Goal: Information Seeking & Learning: Compare options

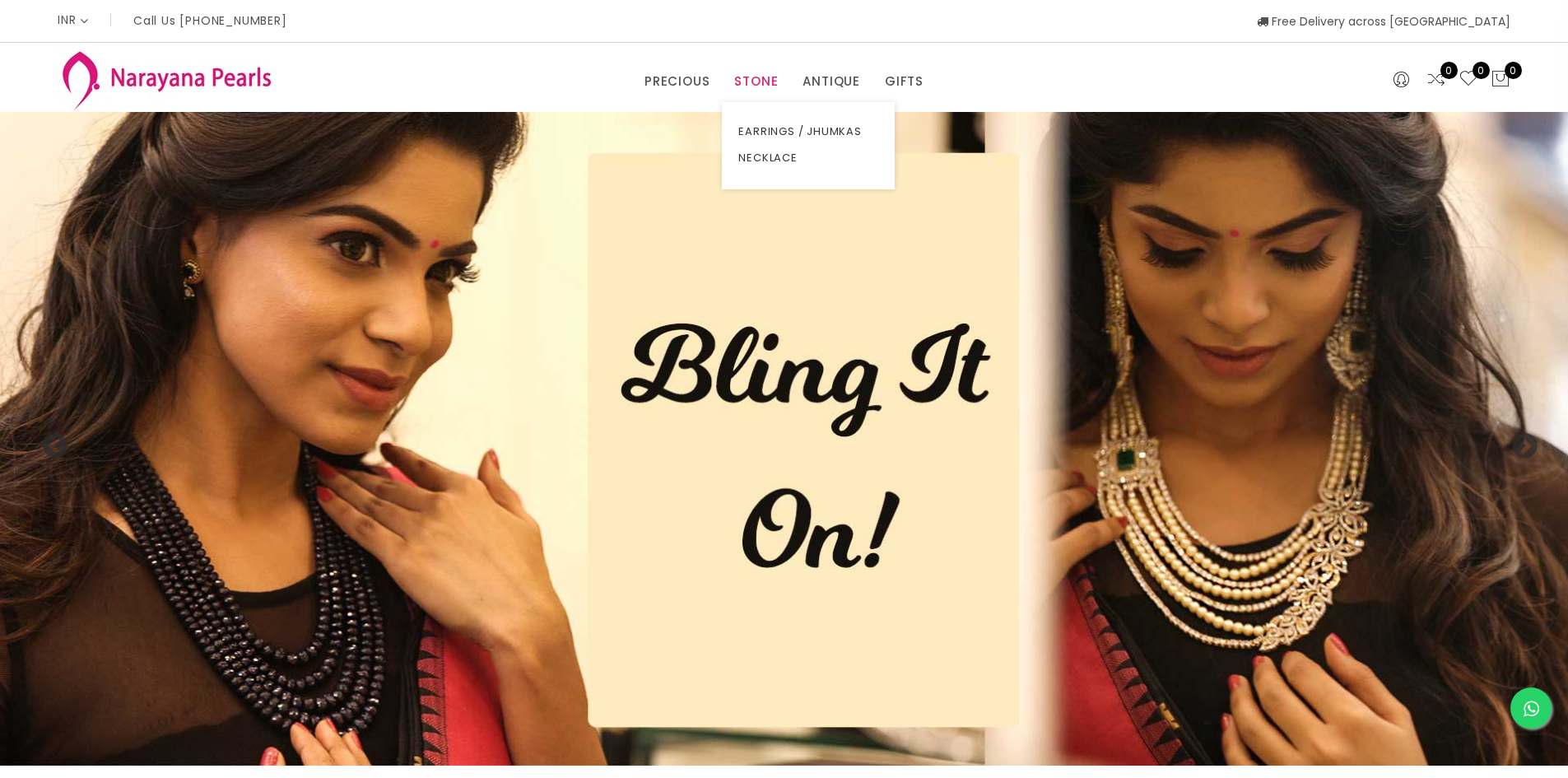
click at [772, 79] on link "STONE" at bounding box center [756, 81] width 43 height 24
click at [768, 158] on link "NECKLACE" at bounding box center [808, 158] width 140 height 26
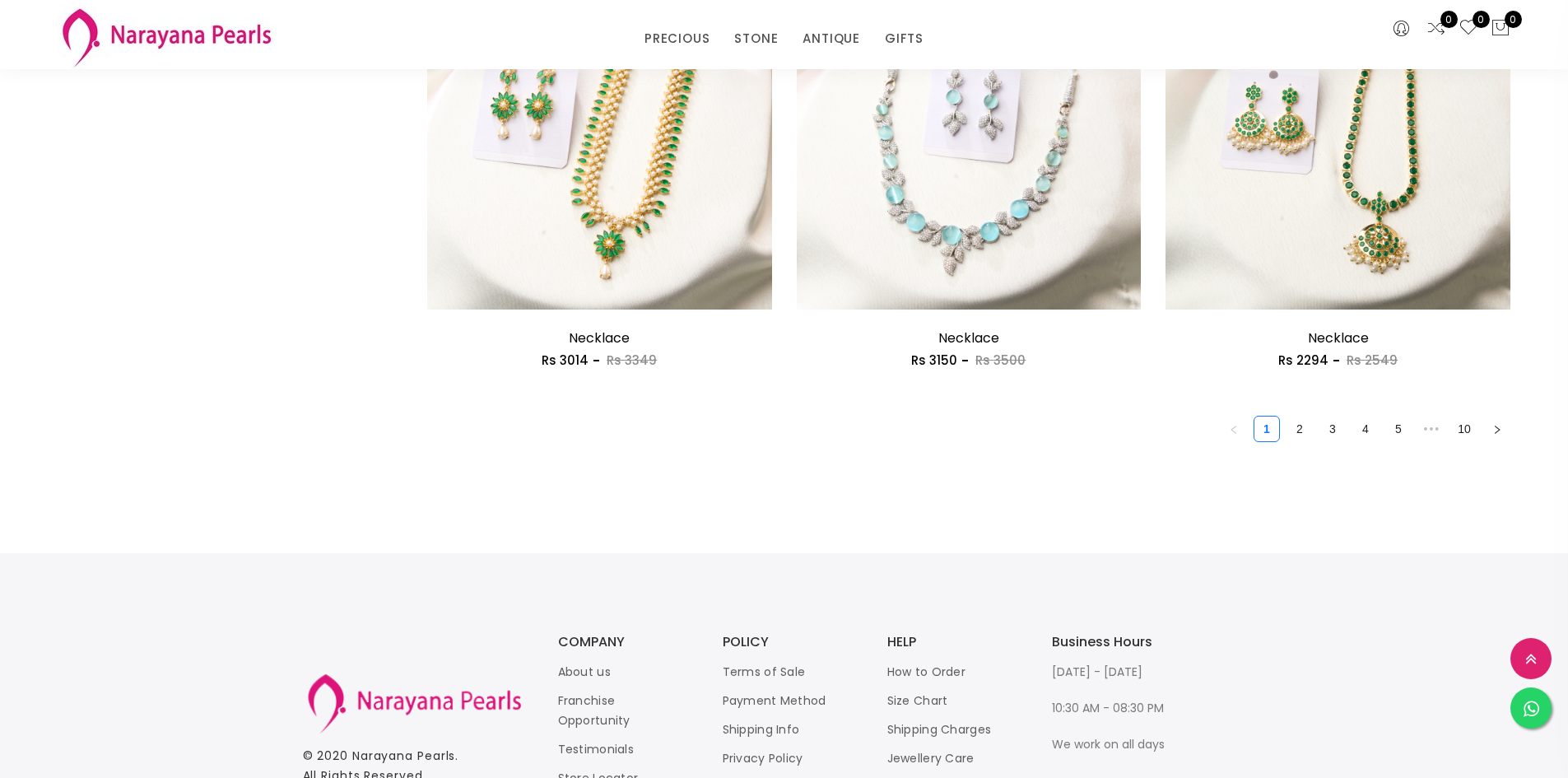
scroll to position [2882, 0]
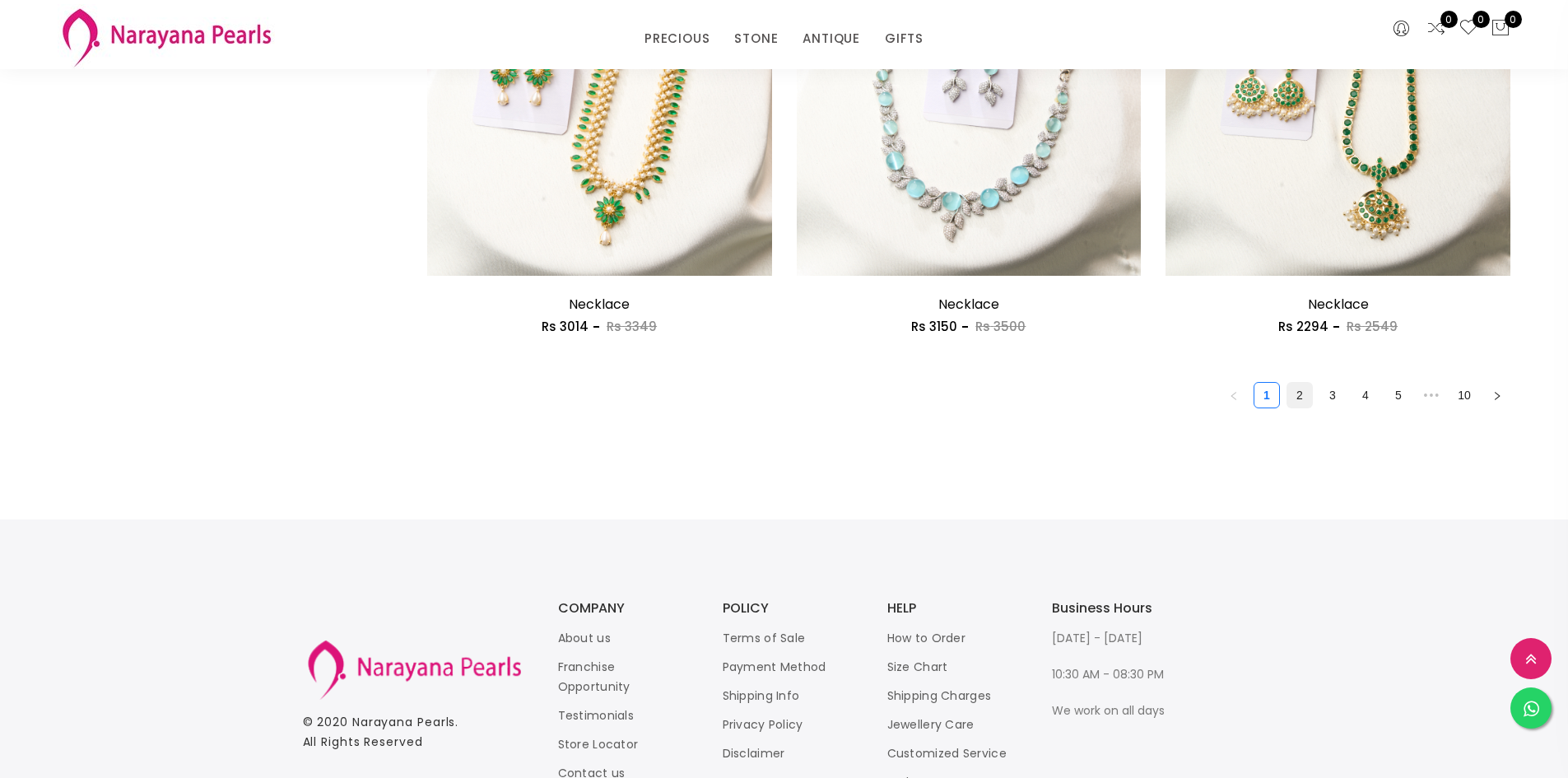
click at [1302, 397] on link "2" at bounding box center [1299, 395] width 24 height 24
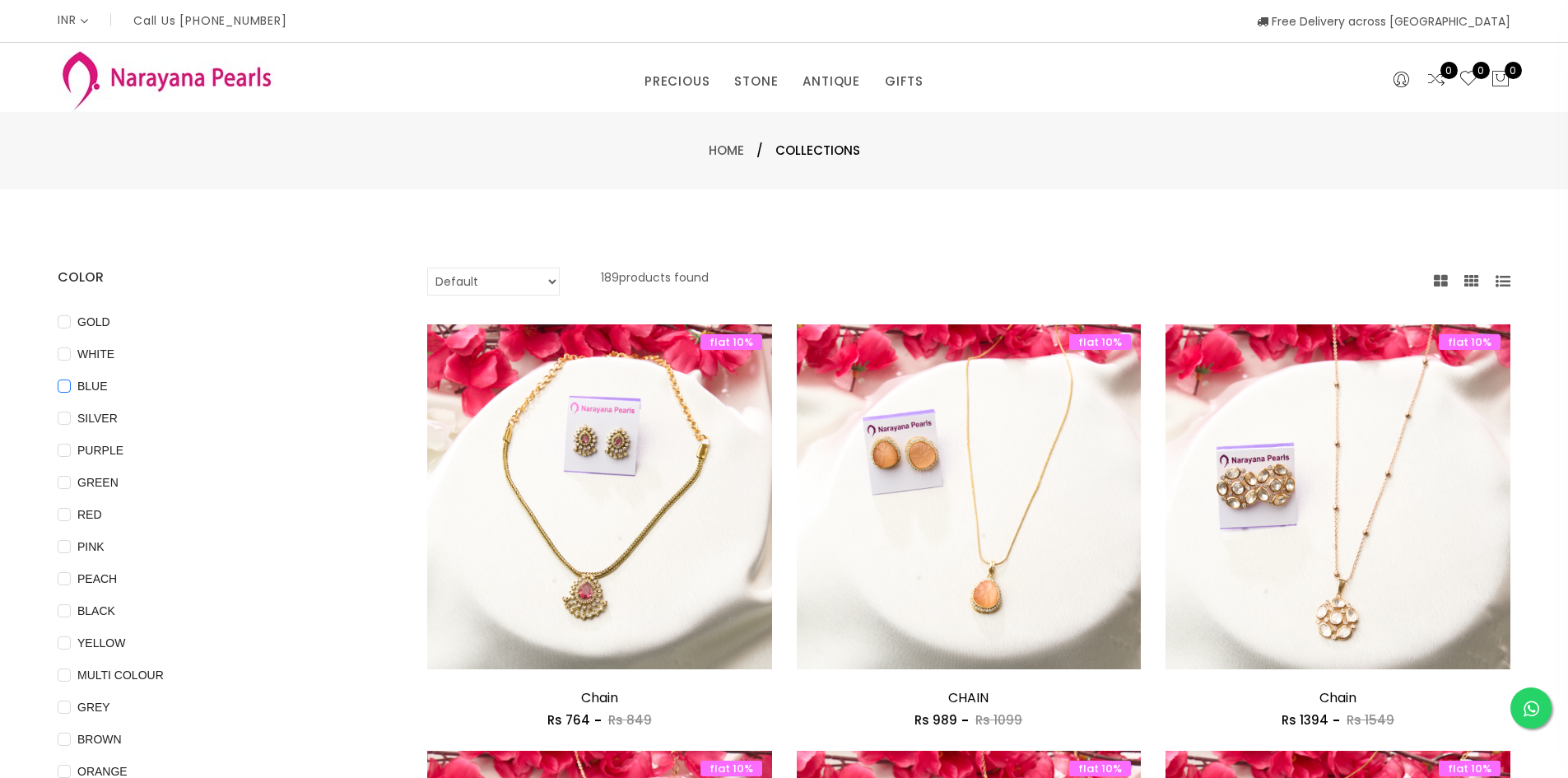
click at [65, 389] on input "BLUE" at bounding box center [64, 398] width 14 height 37
checkbox input "true"
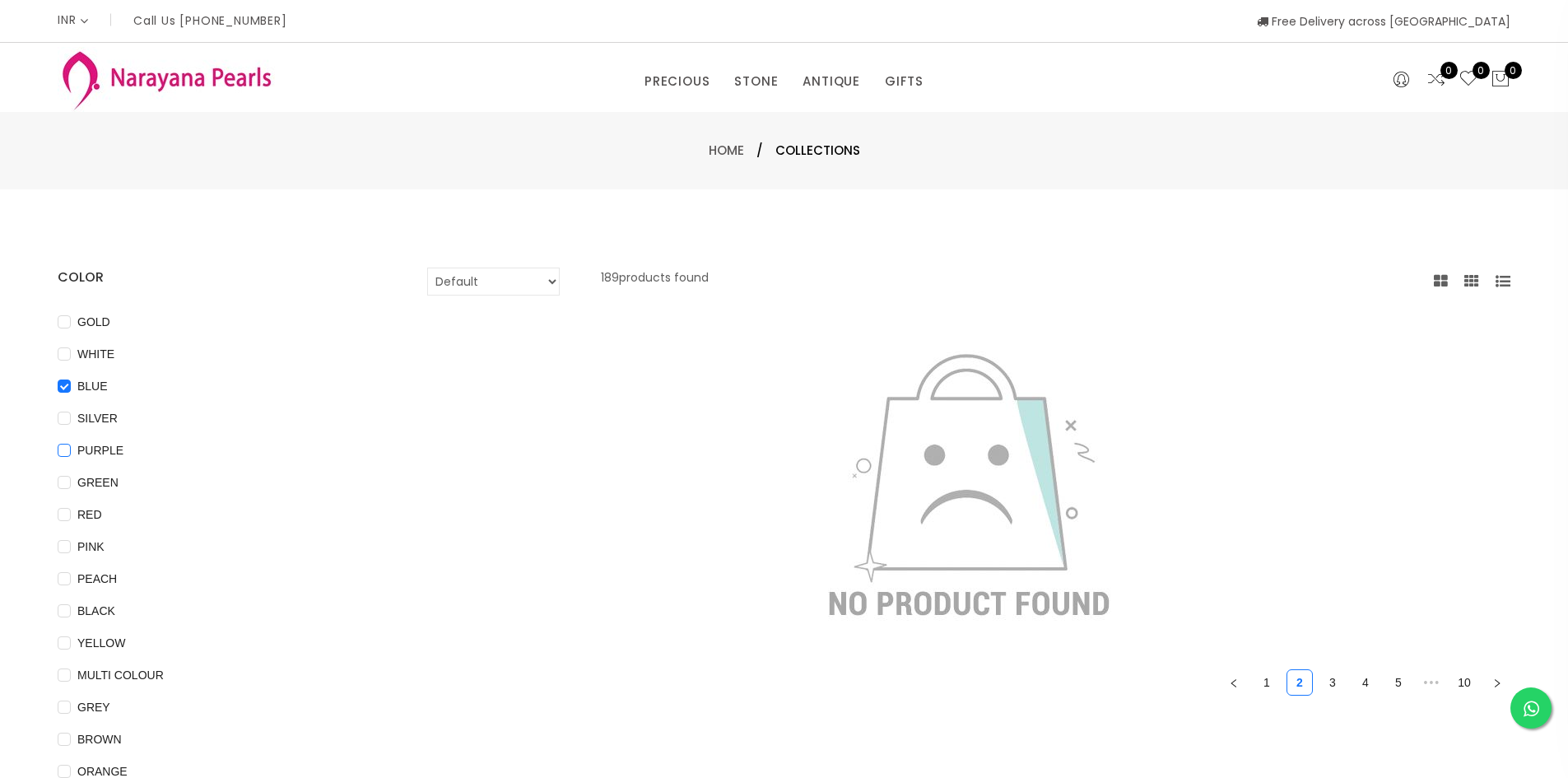
click at [68, 453] on input "PURPLE" at bounding box center [64, 462] width 14 height 37
checkbox input "true"
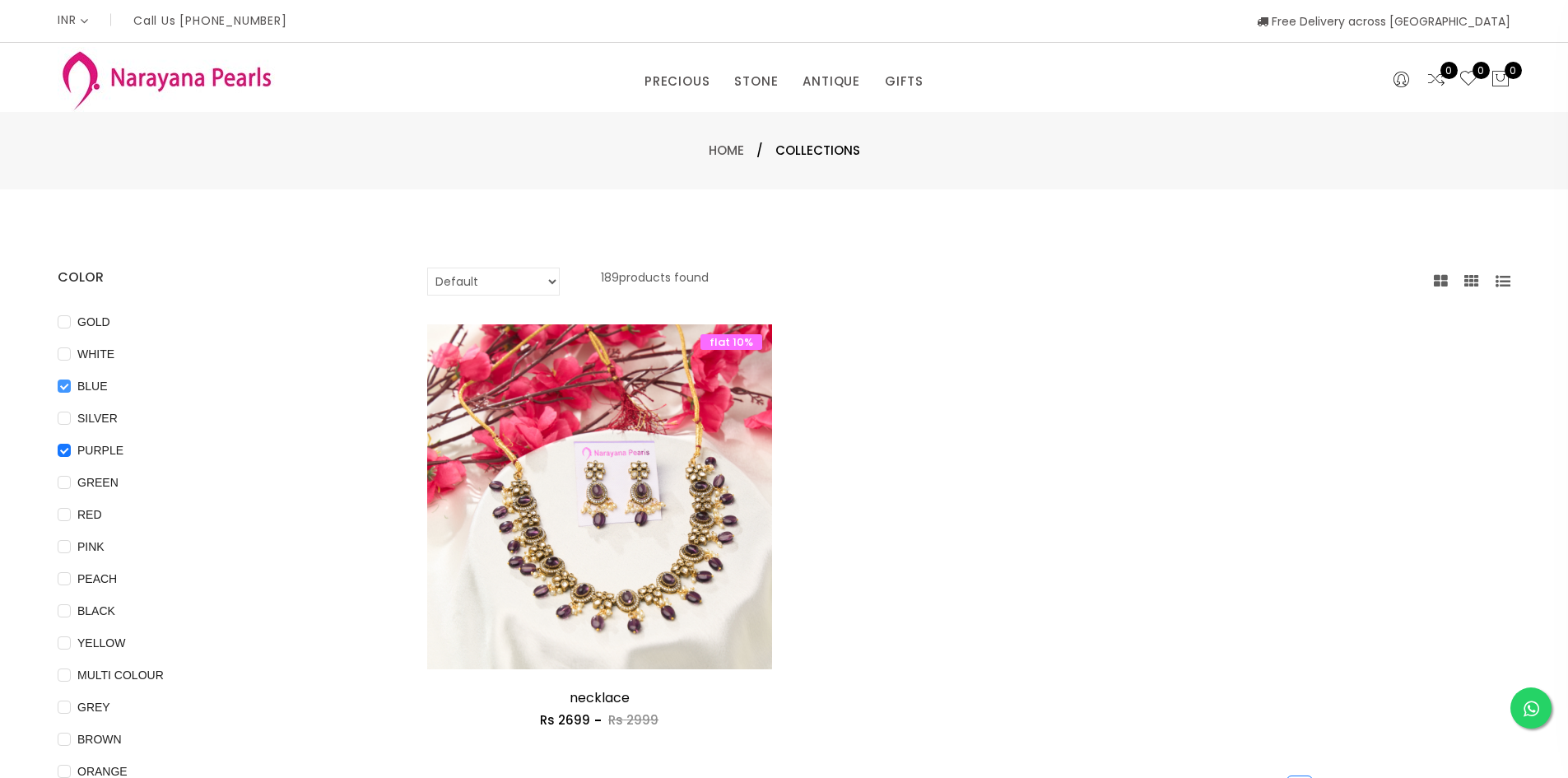
click at [68, 384] on input "BLUE" at bounding box center [64, 398] width 14 height 37
checkbox input "false"
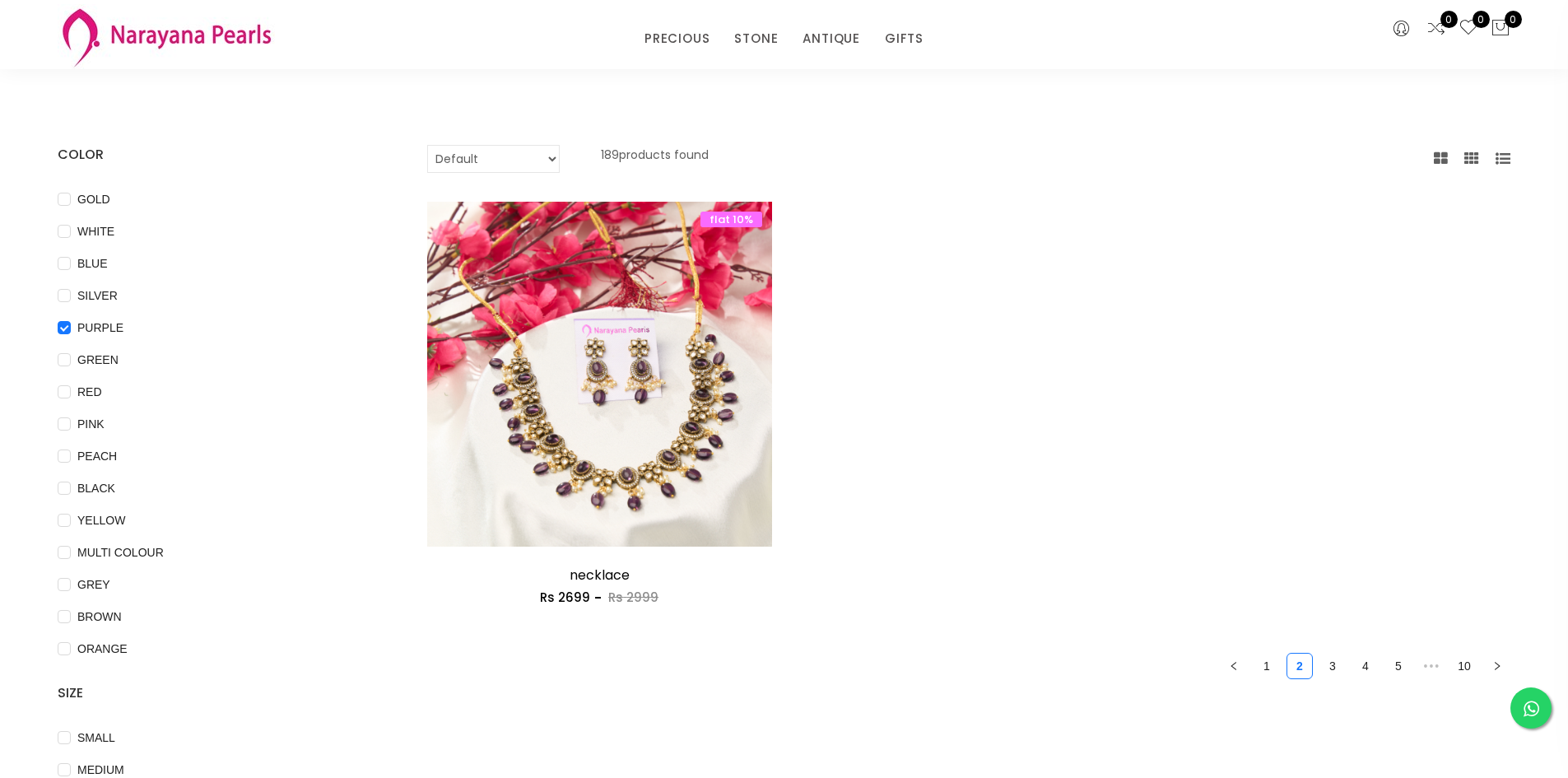
scroll to position [82, 0]
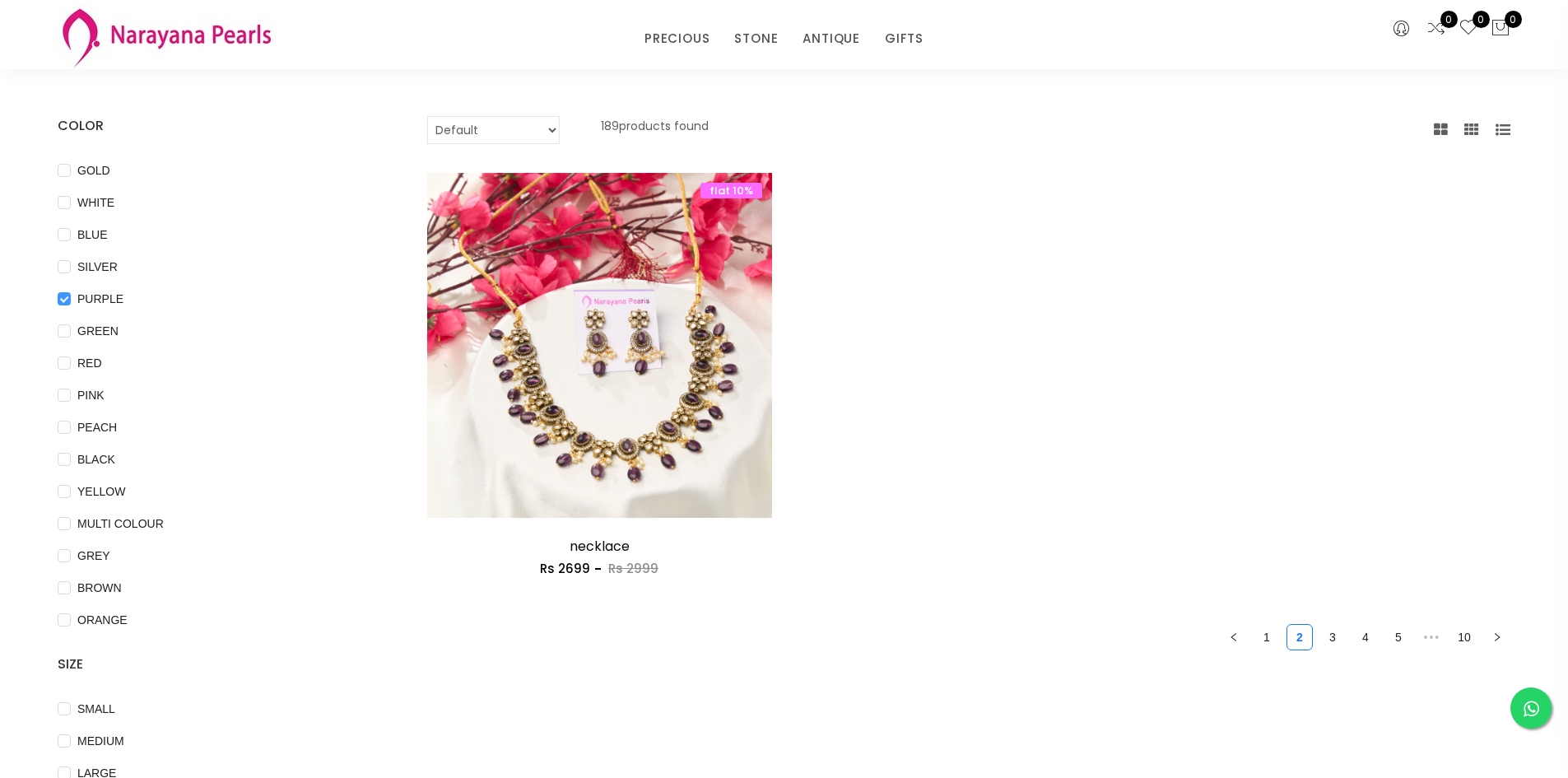
click at [64, 297] on input "PURPLE" at bounding box center [64, 311] width 14 height 37
checkbox input "false"
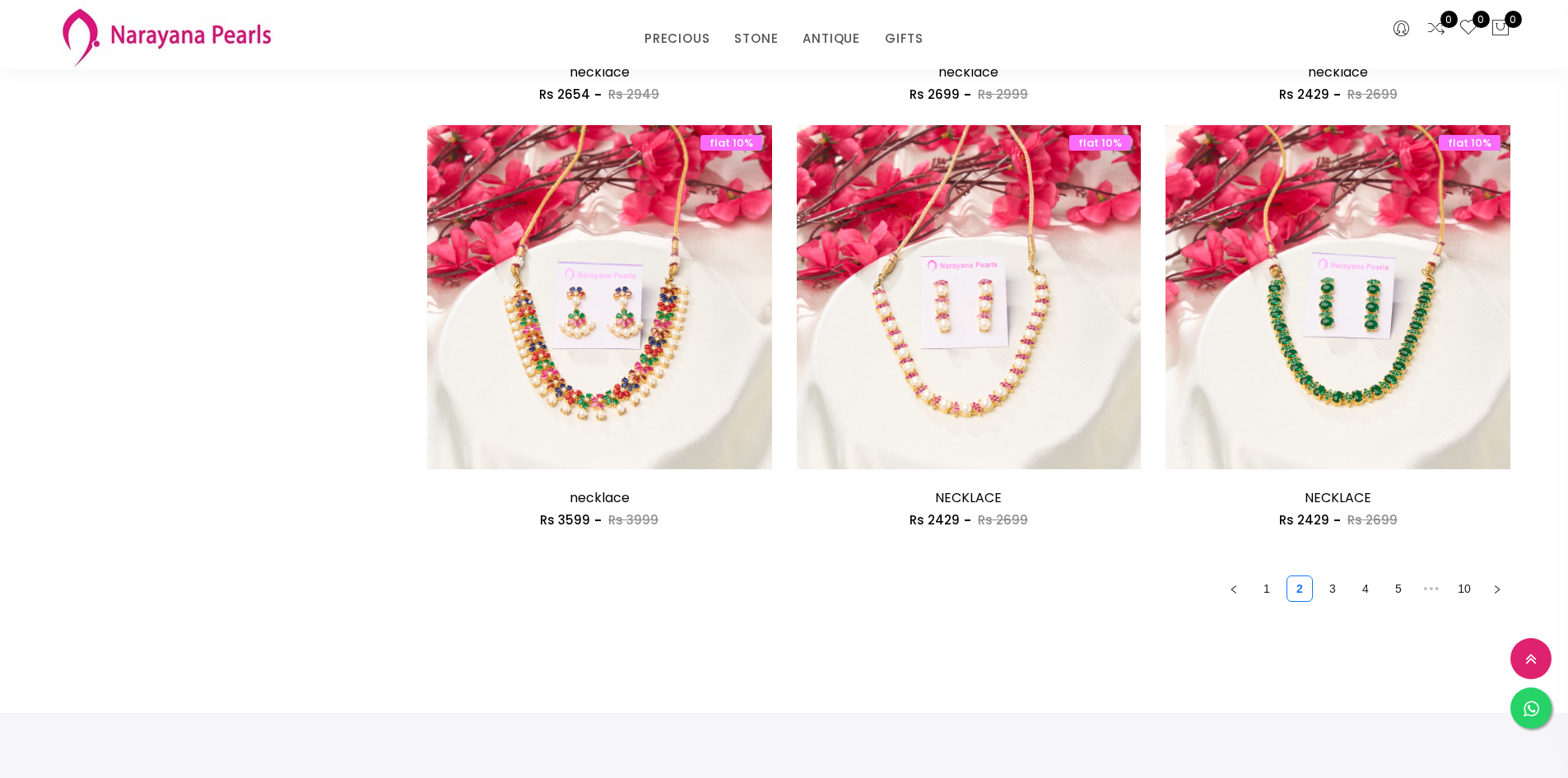
scroll to position [2717, 0]
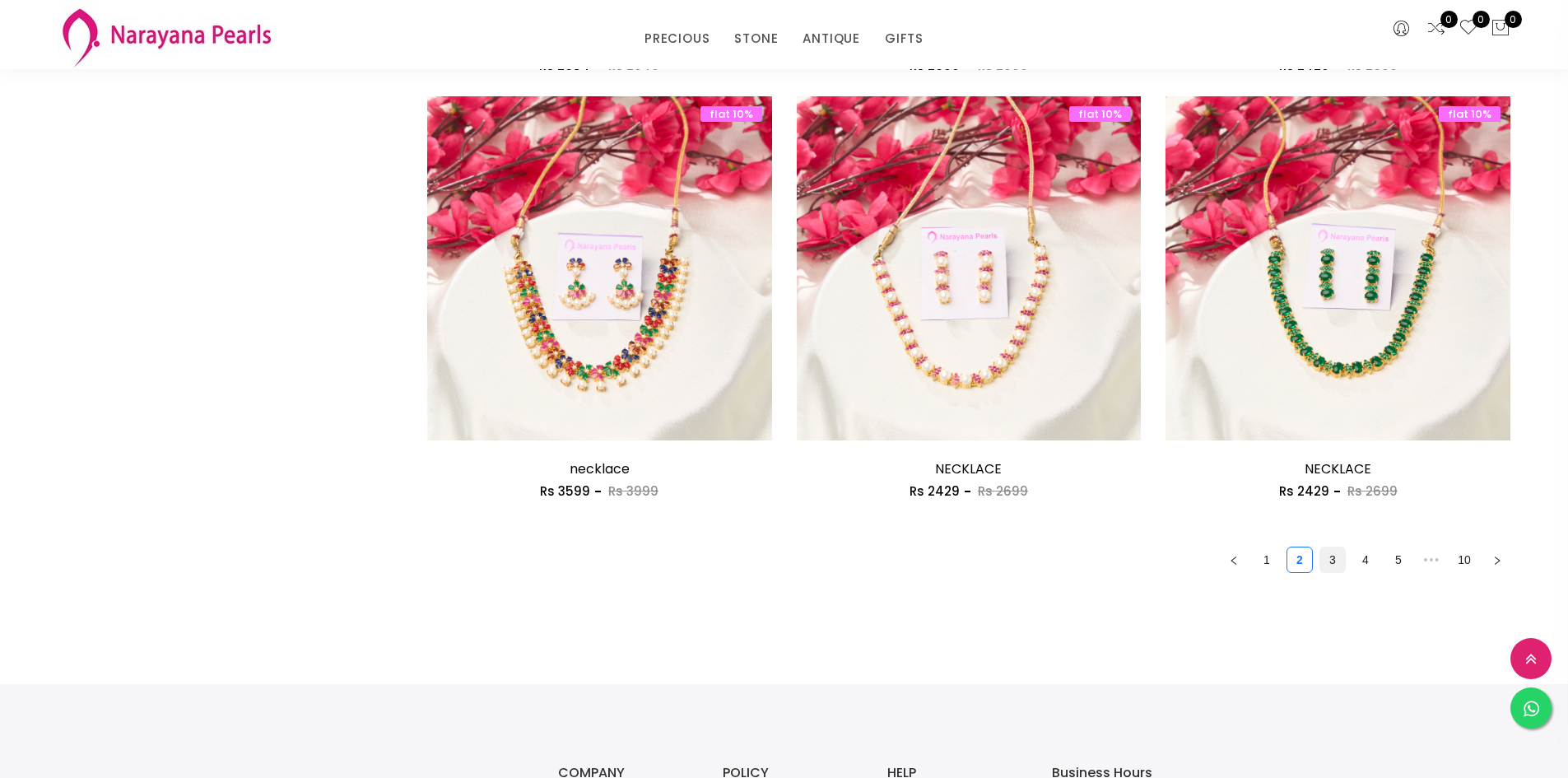
click at [1329, 558] on link "3" at bounding box center [1332, 560] width 24 height 24
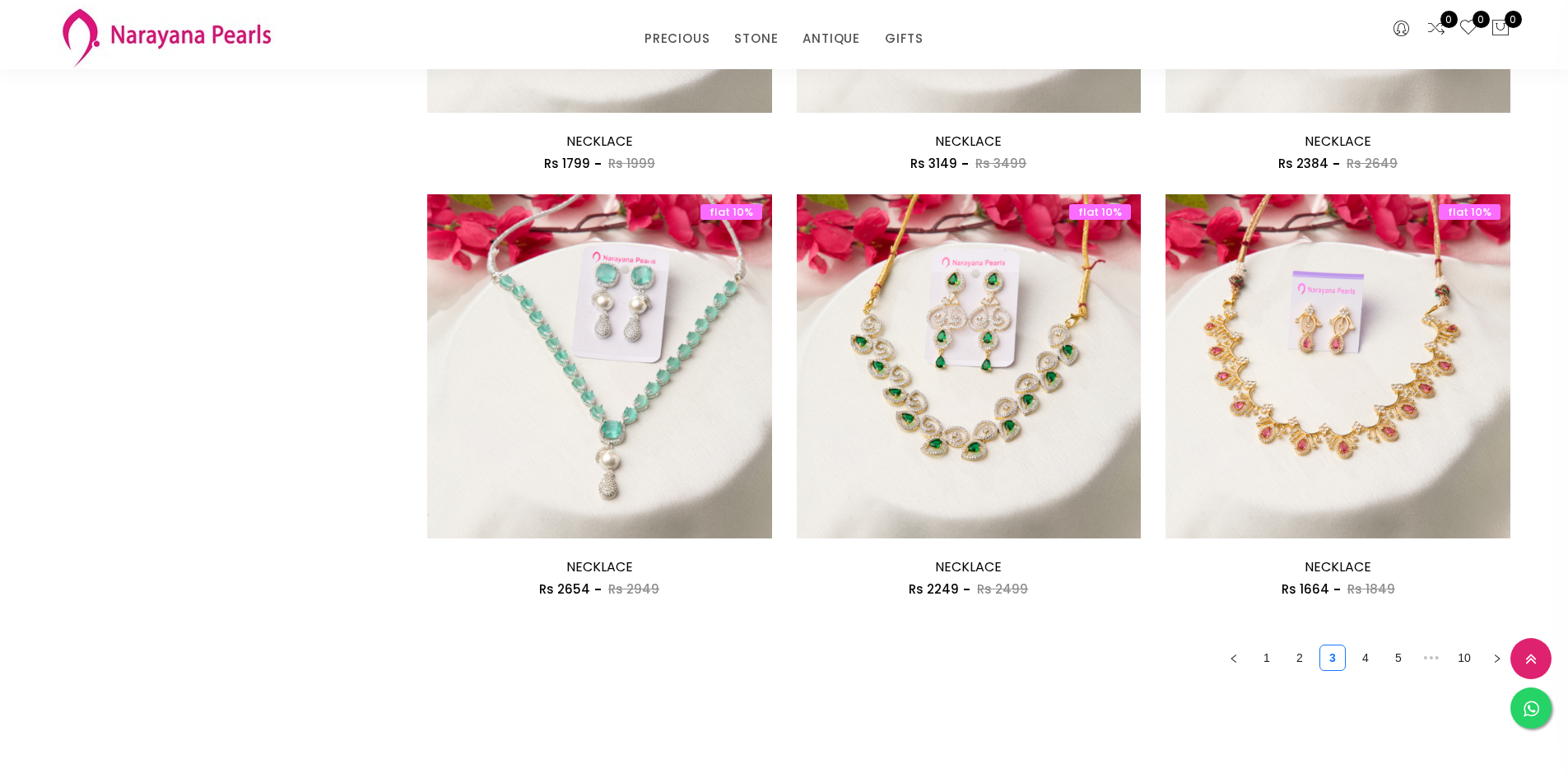
scroll to position [2635, 0]
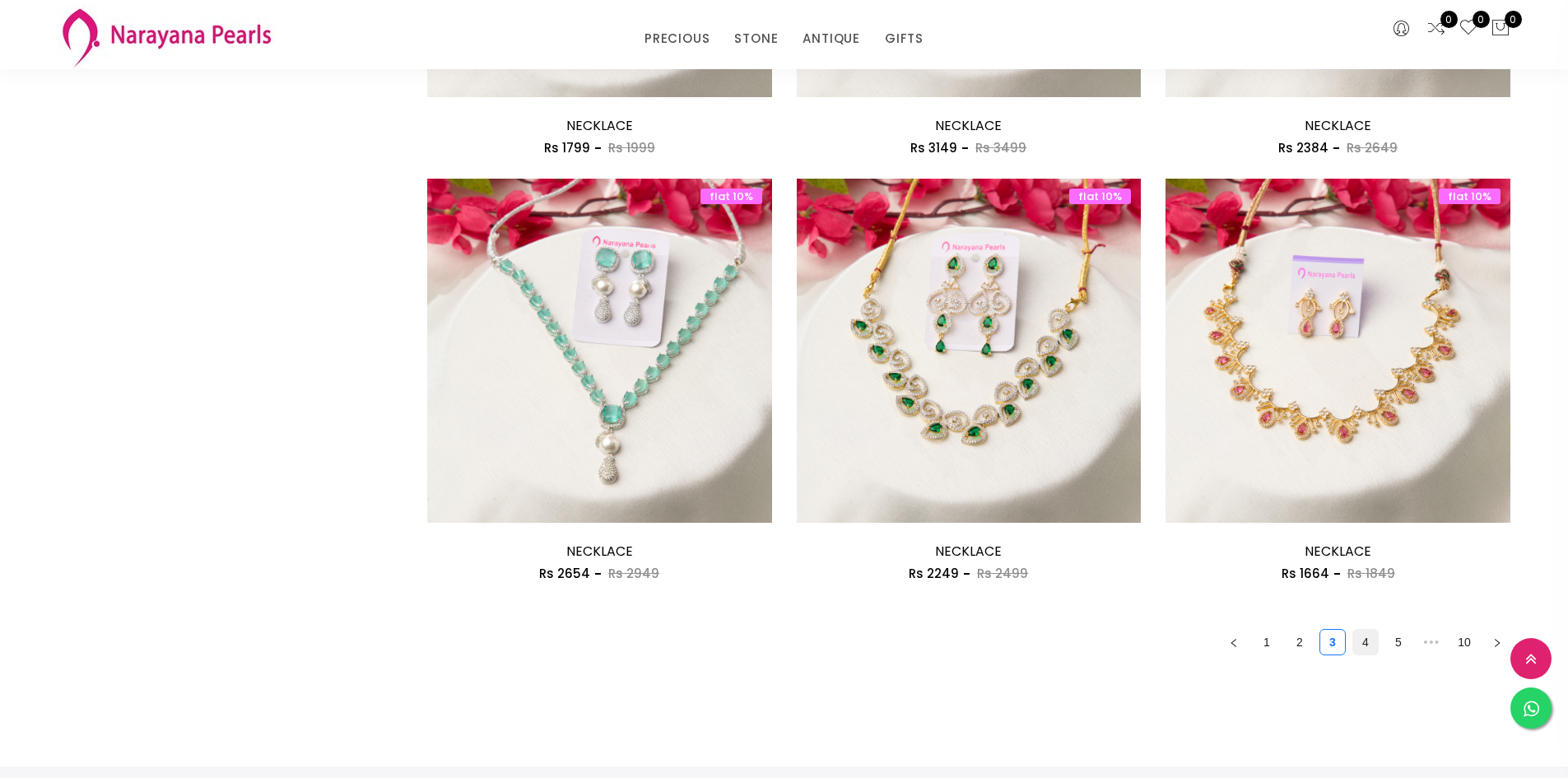
click at [1358, 643] on link "4" at bounding box center [1365, 642] width 24 height 24
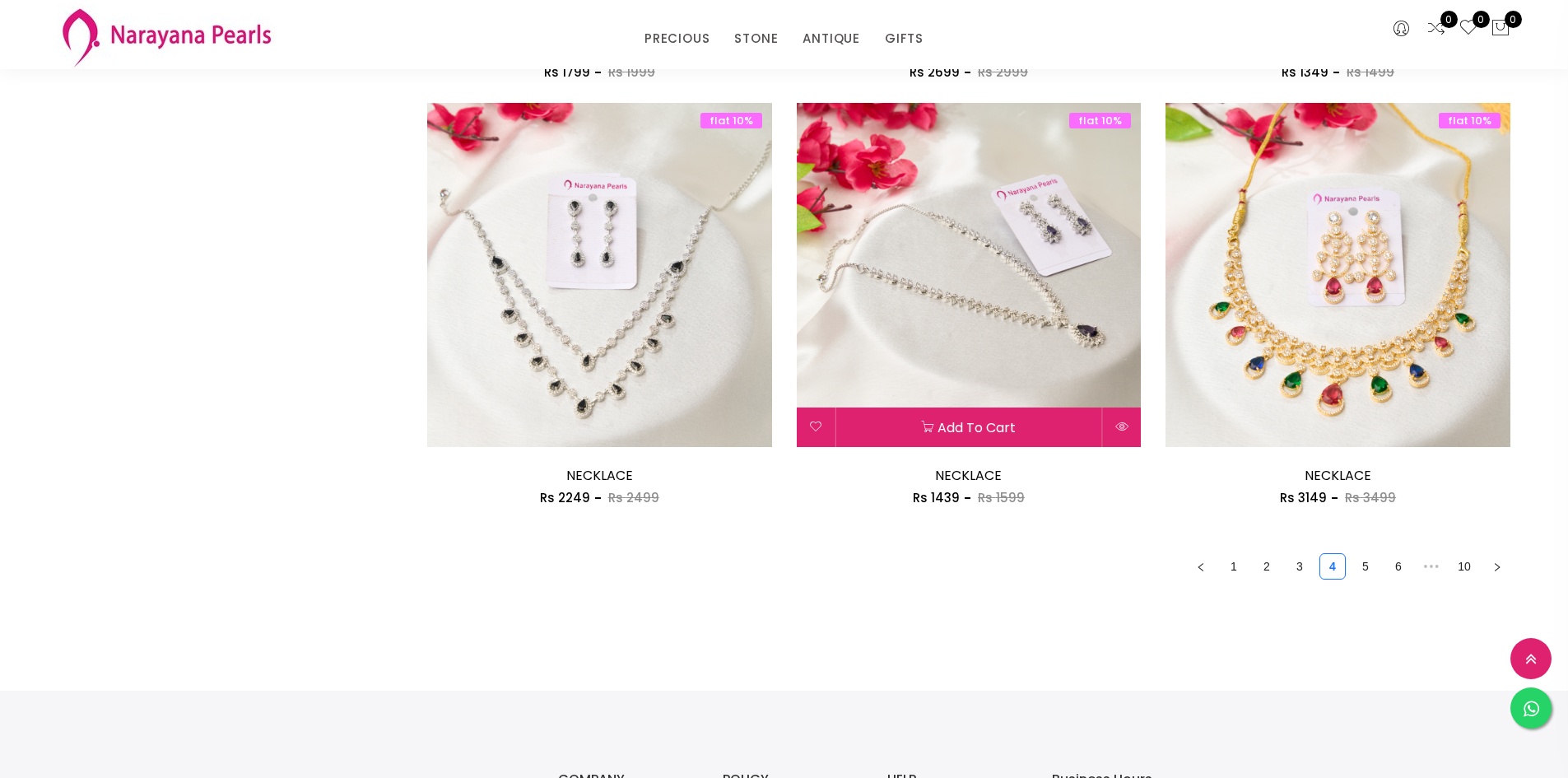
scroll to position [2717, 0]
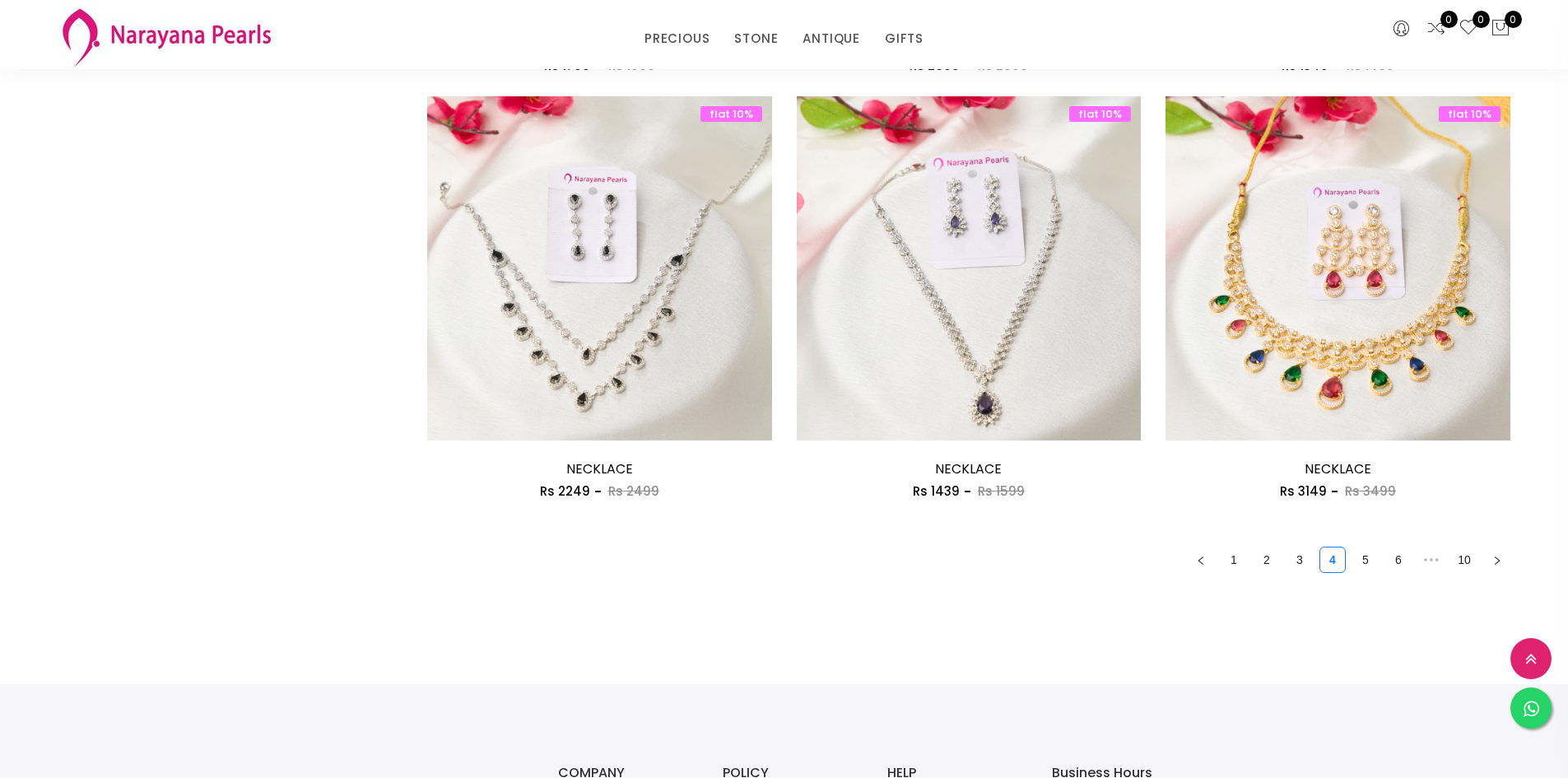
click at [1492, 558] on button "button" at bounding box center [1496, 560] width 26 height 26
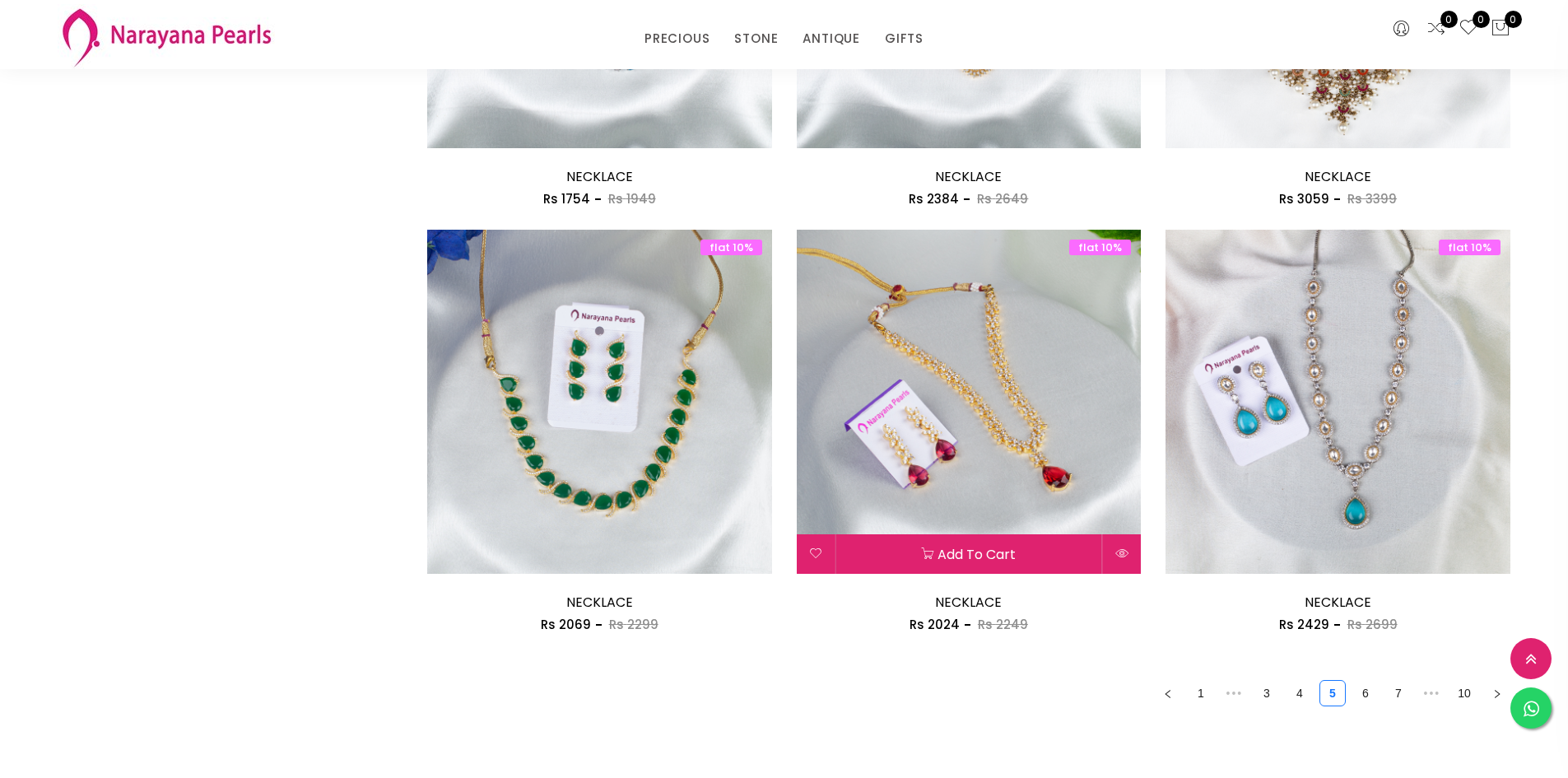
scroll to position [2635, 0]
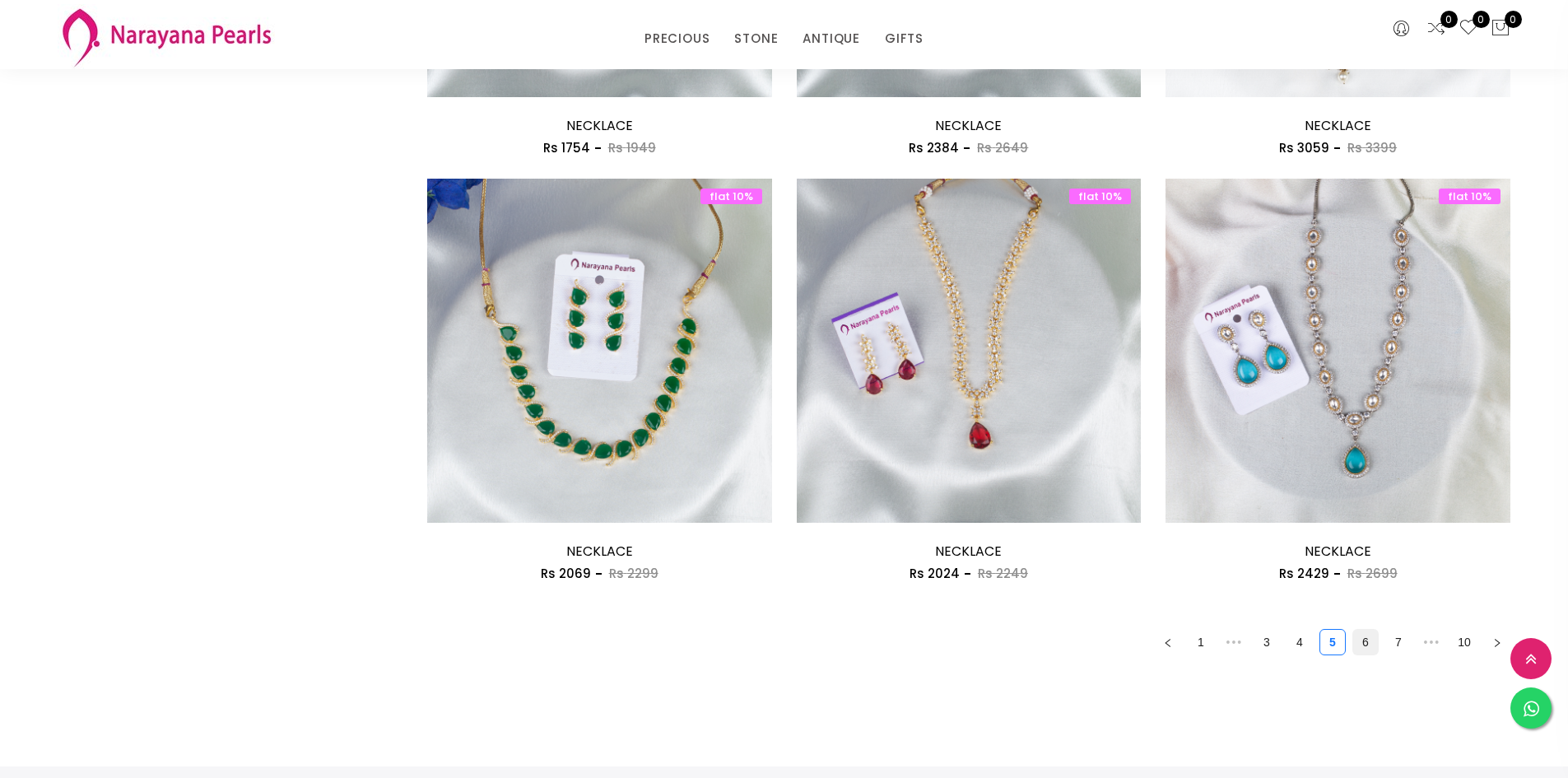
click at [1365, 643] on link "6" at bounding box center [1365, 642] width 24 height 24
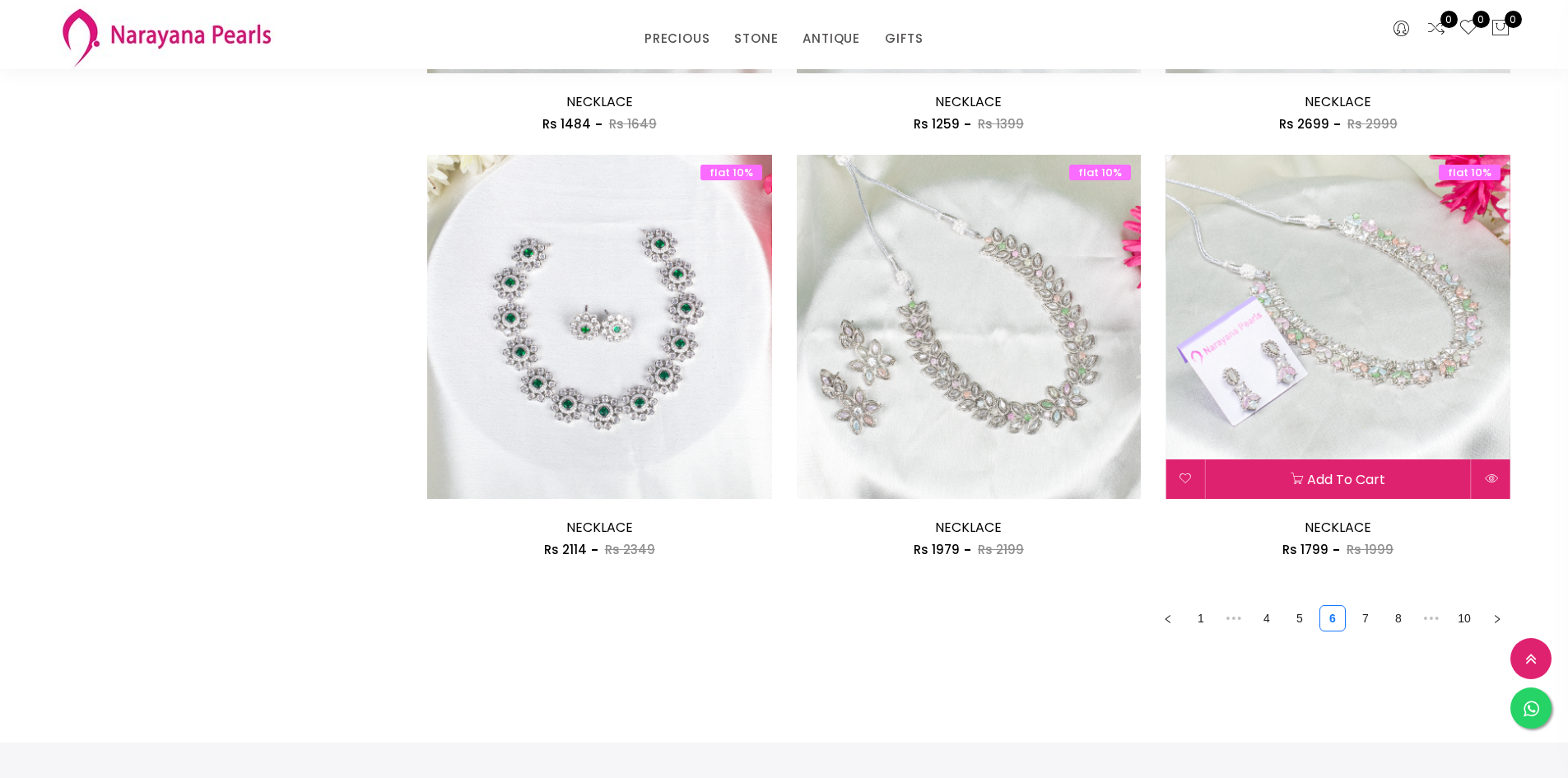
scroll to position [2717, 0]
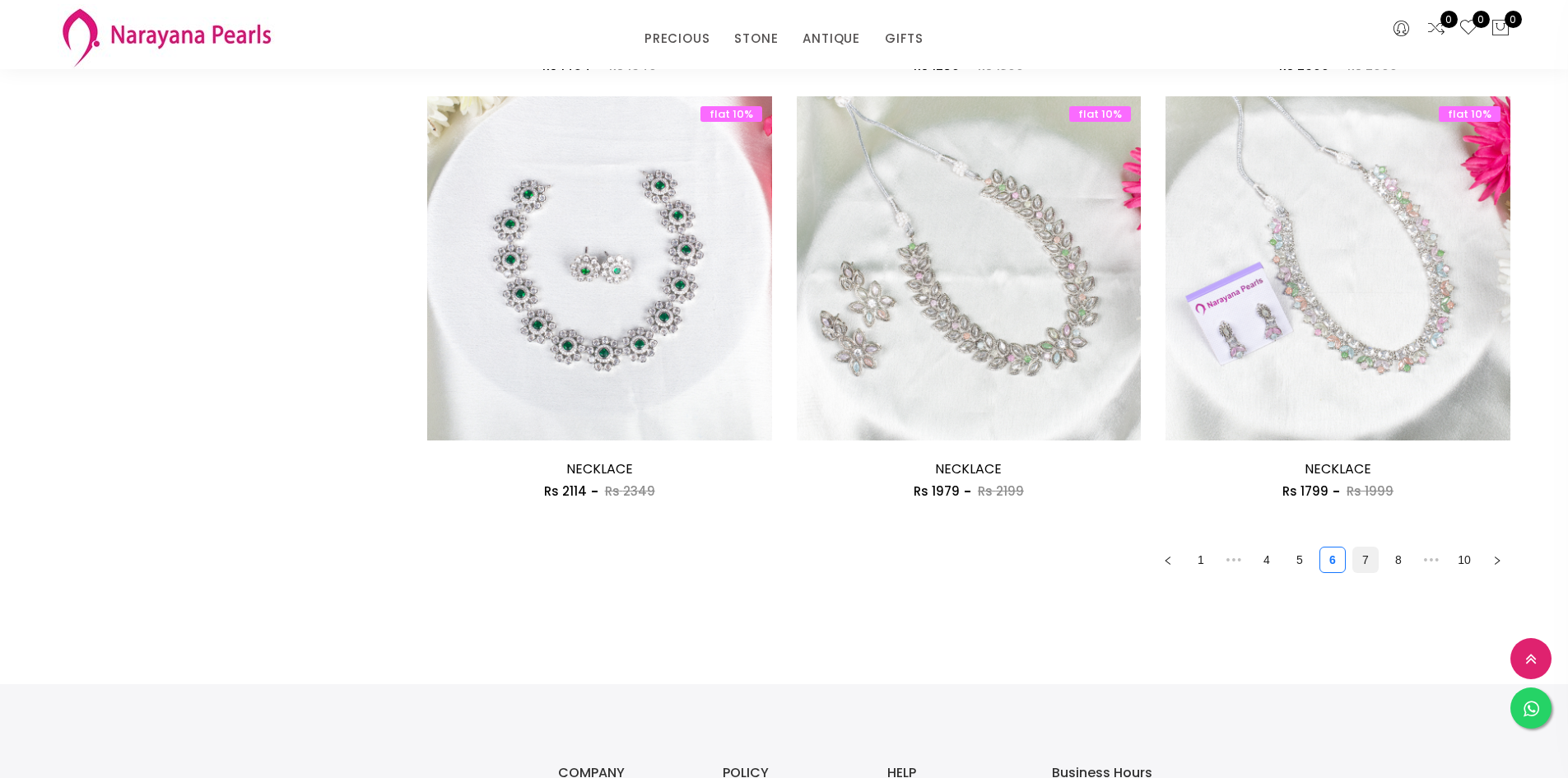
click at [1369, 559] on link "7" at bounding box center [1365, 560] width 24 height 24
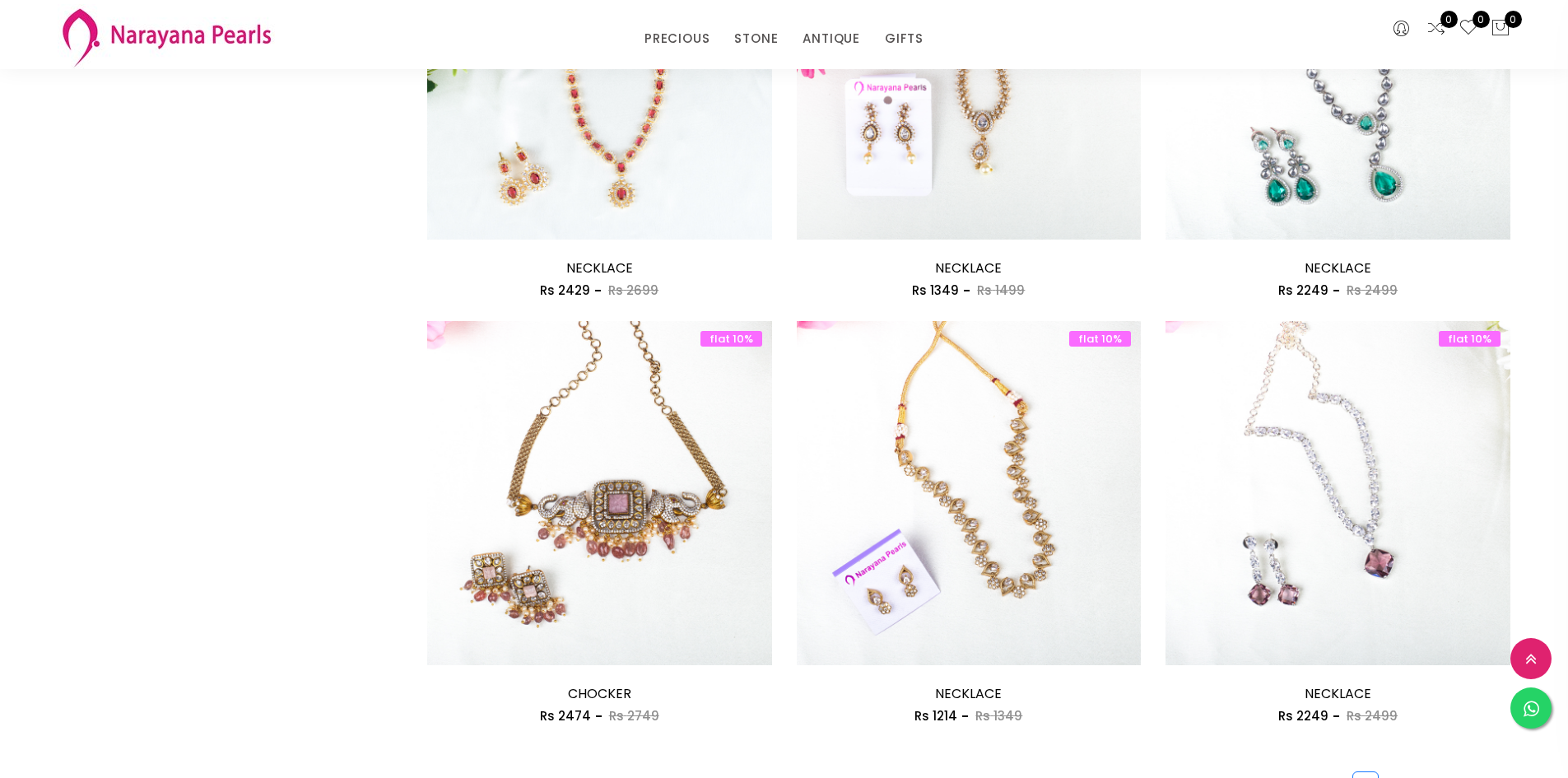
scroll to position [2552, 0]
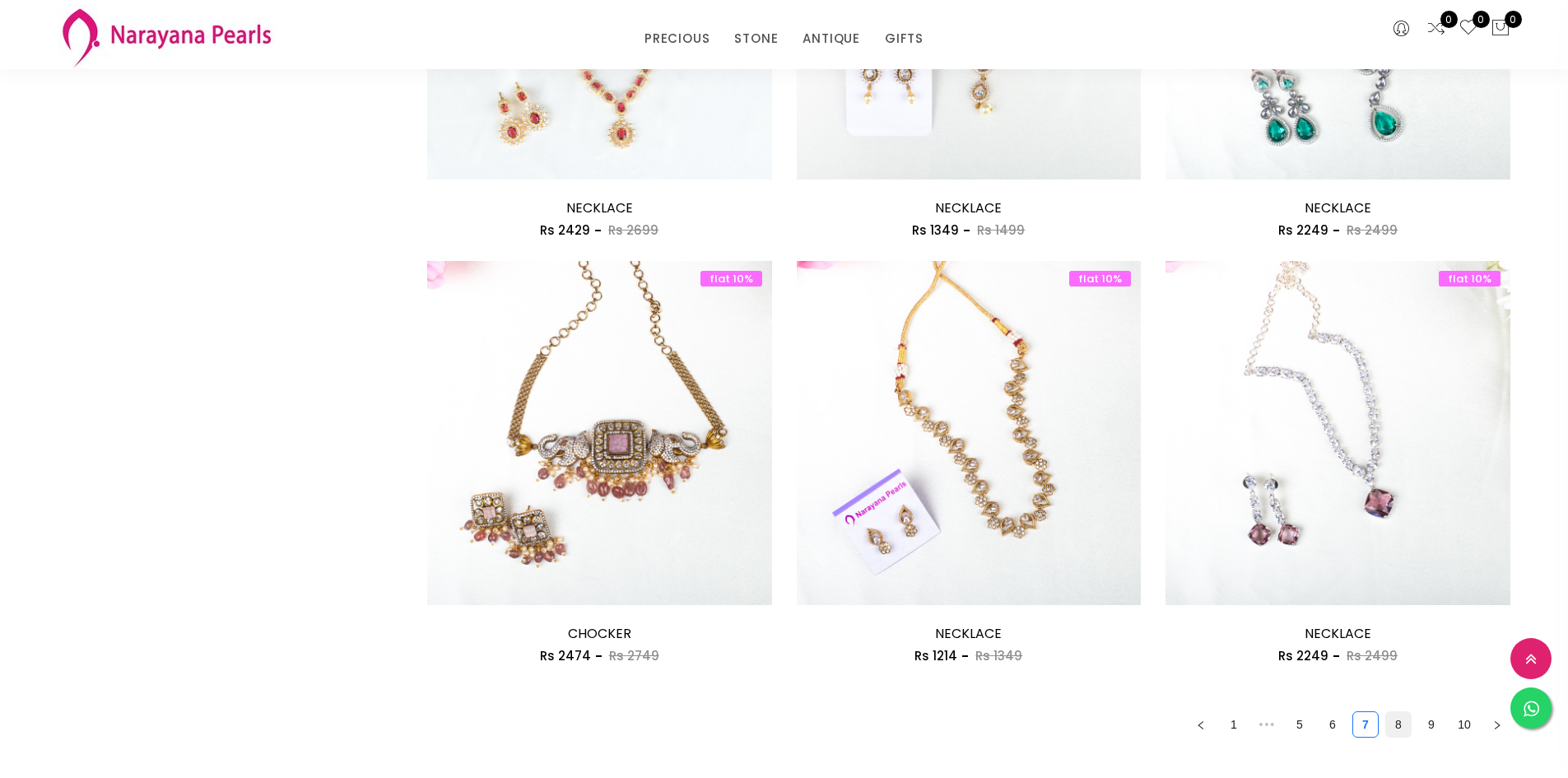
click at [1397, 728] on link "8" at bounding box center [1398, 724] width 24 height 24
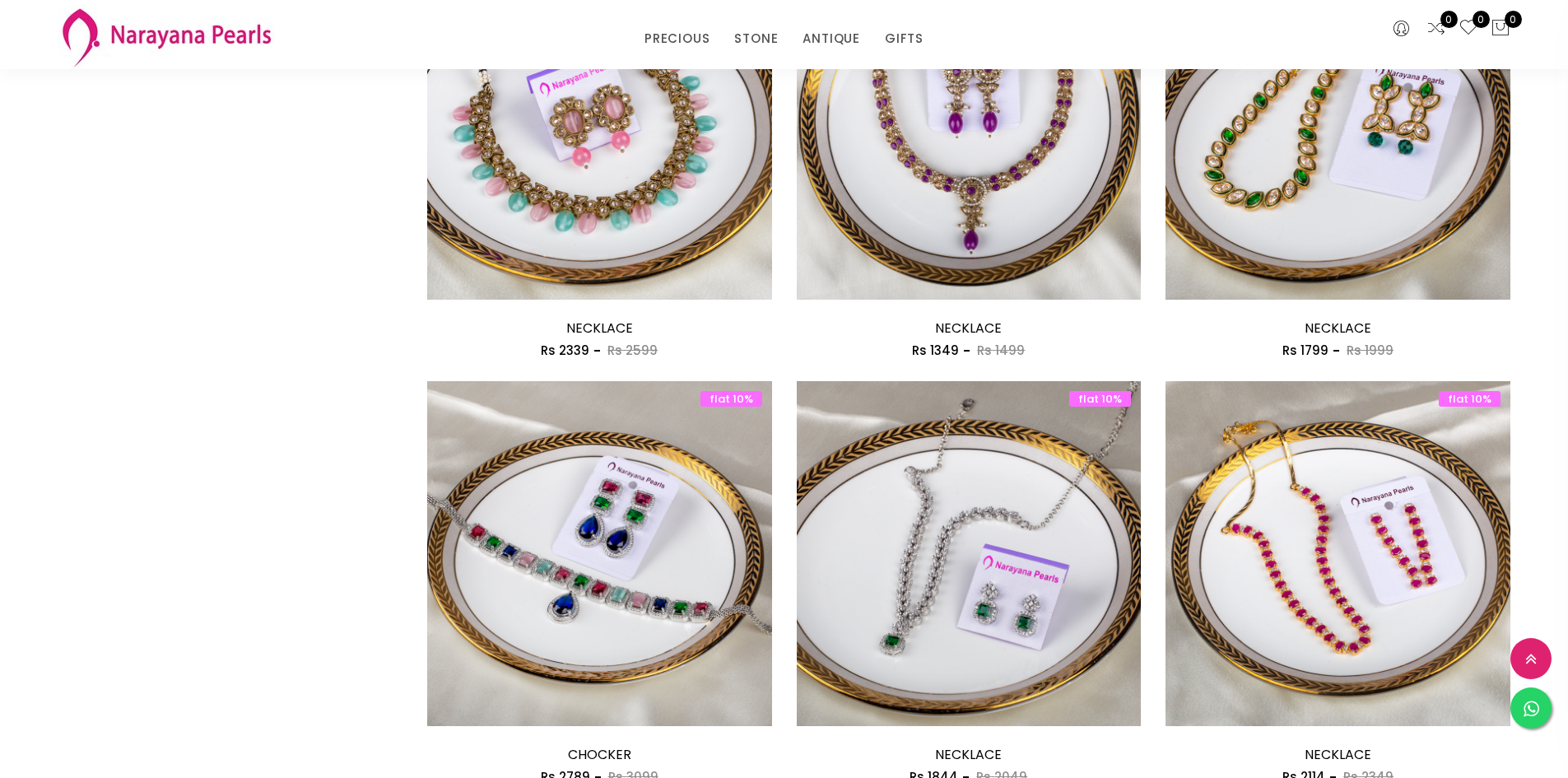
scroll to position [2059, 0]
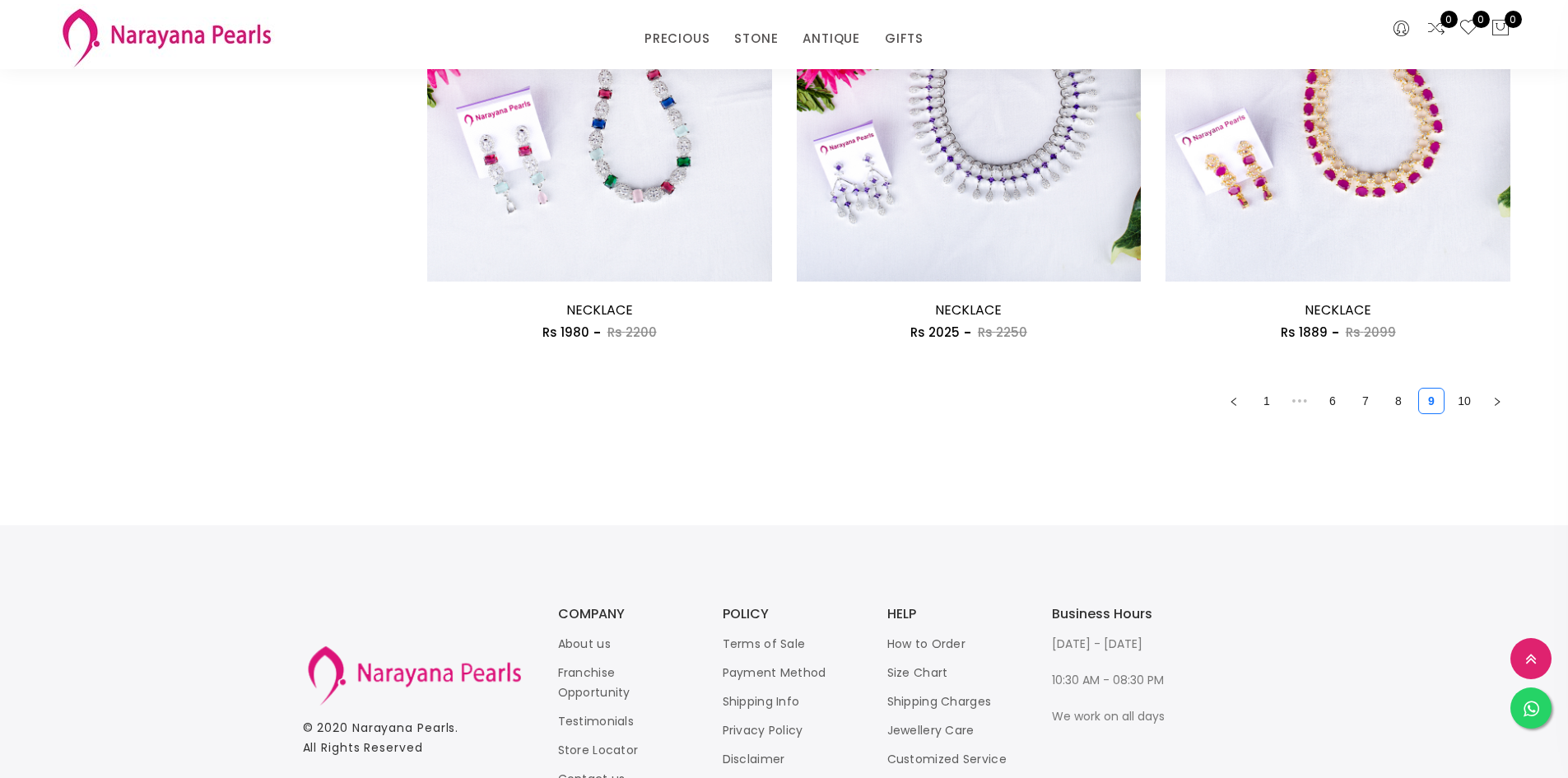
scroll to position [2882, 0]
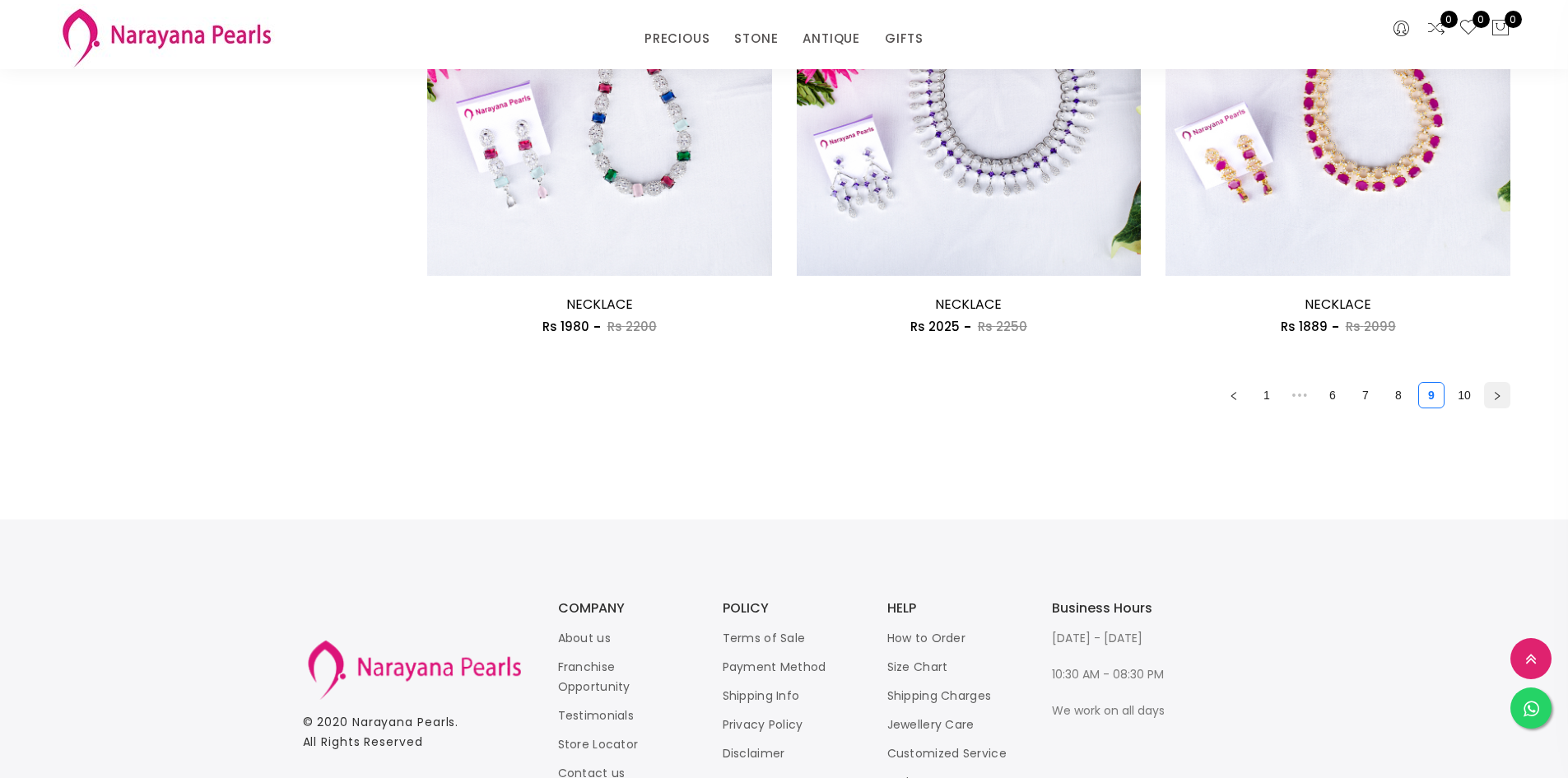
click at [1497, 400] on icon "right" at bounding box center [1496, 396] width 10 height 10
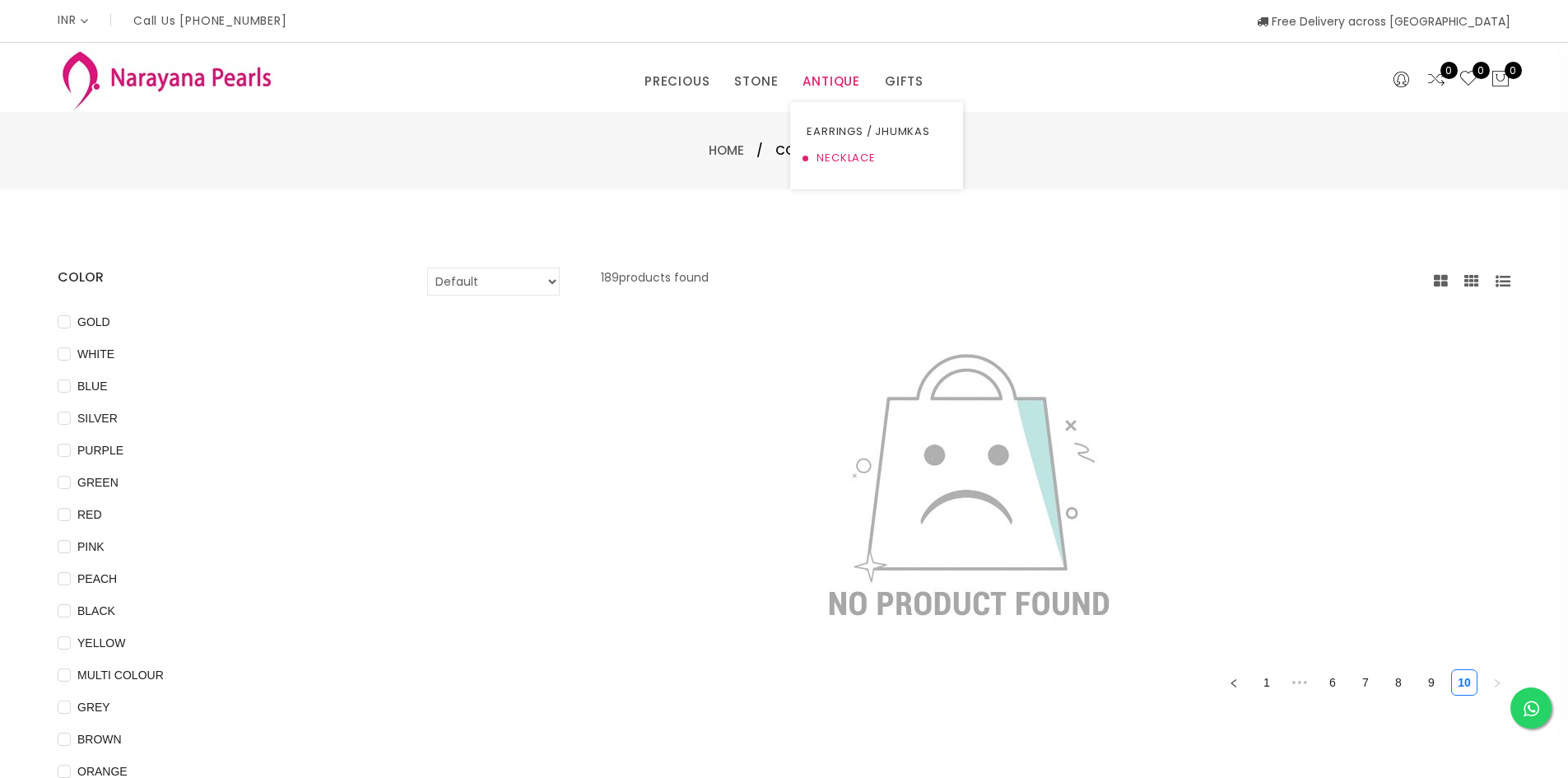
click at [845, 158] on link "NECKLACE" at bounding box center [876, 158] width 140 height 26
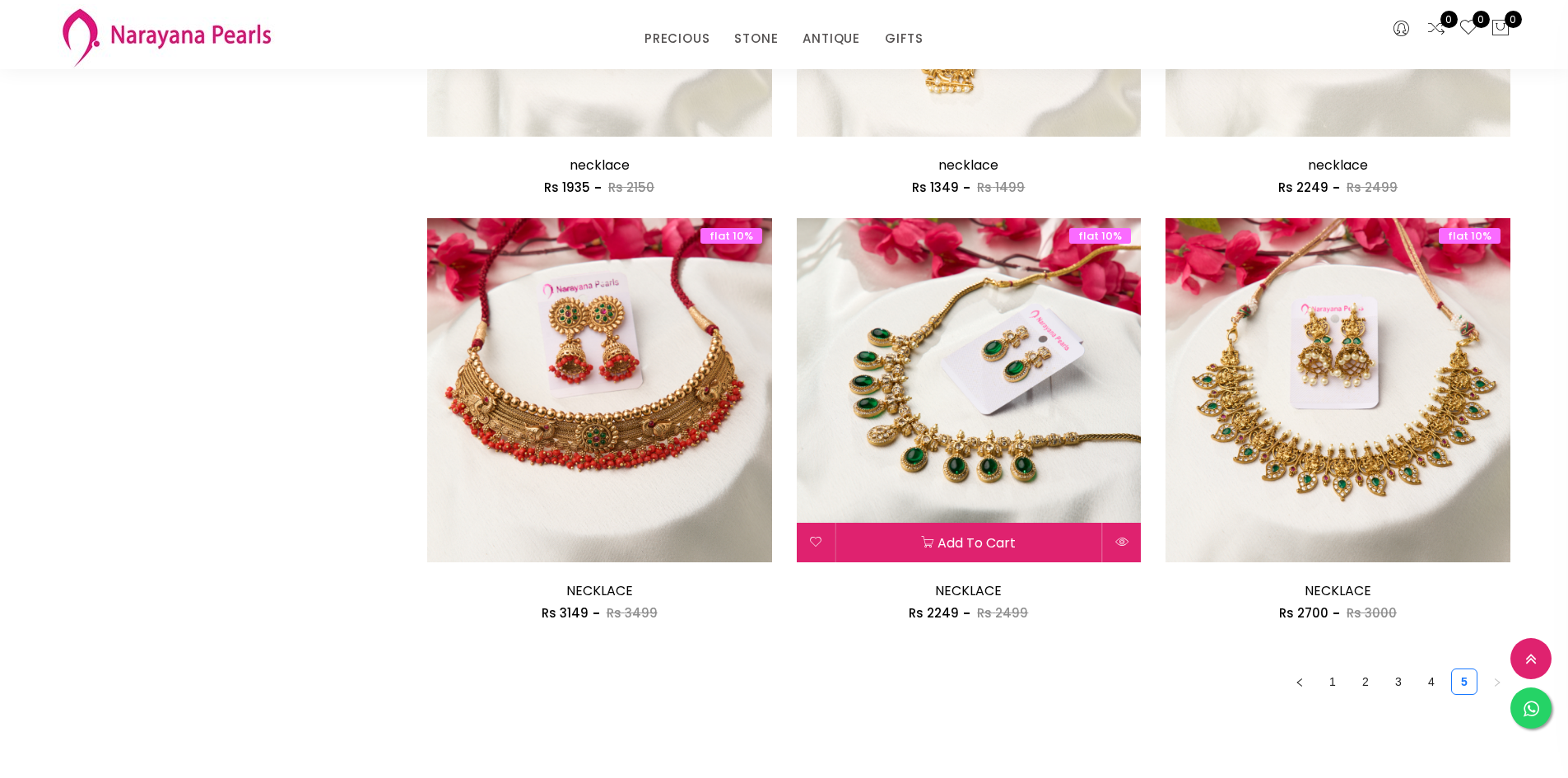
scroll to position [2635, 0]
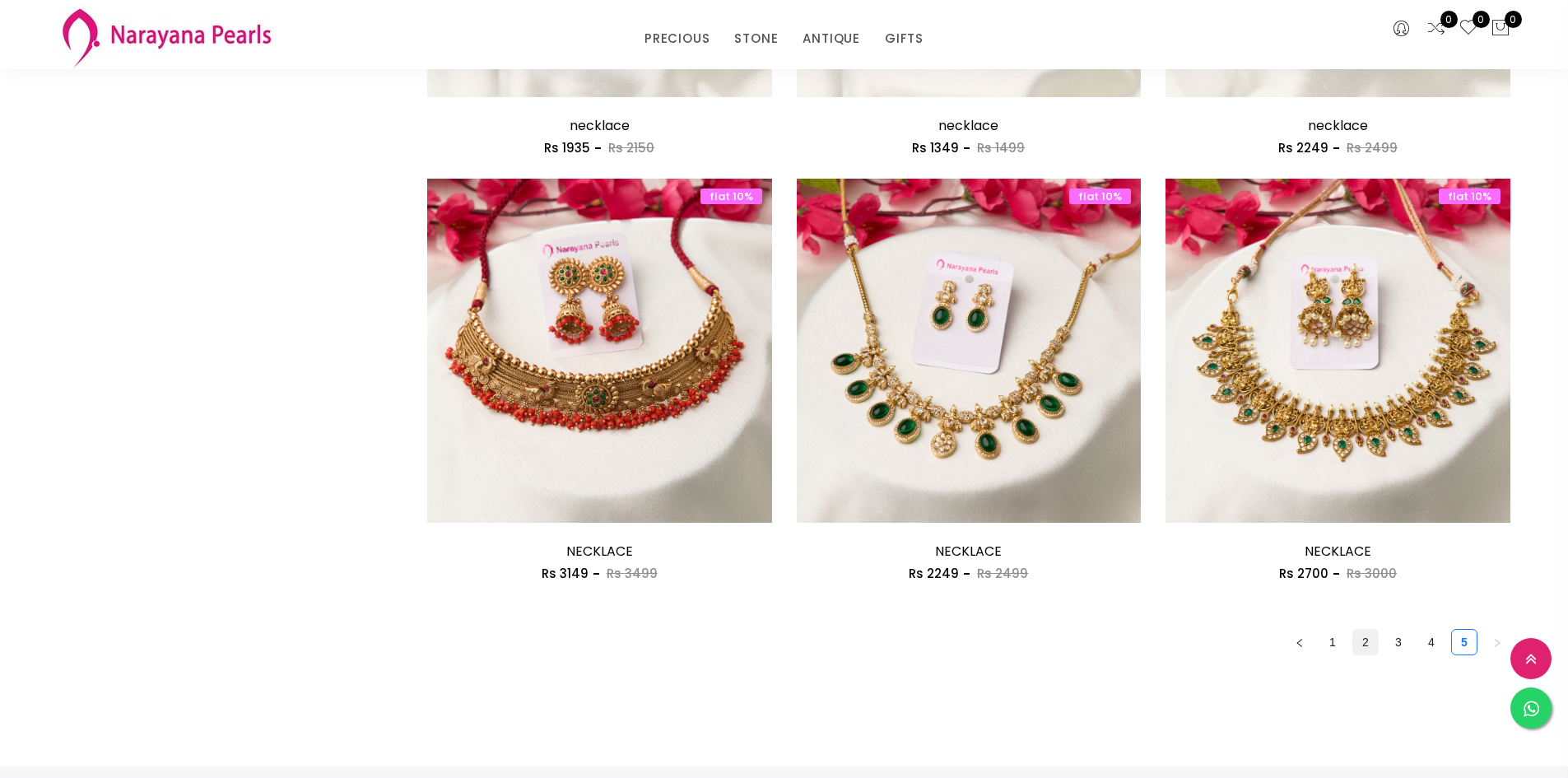
click at [1364, 648] on link "2" at bounding box center [1365, 642] width 24 height 24
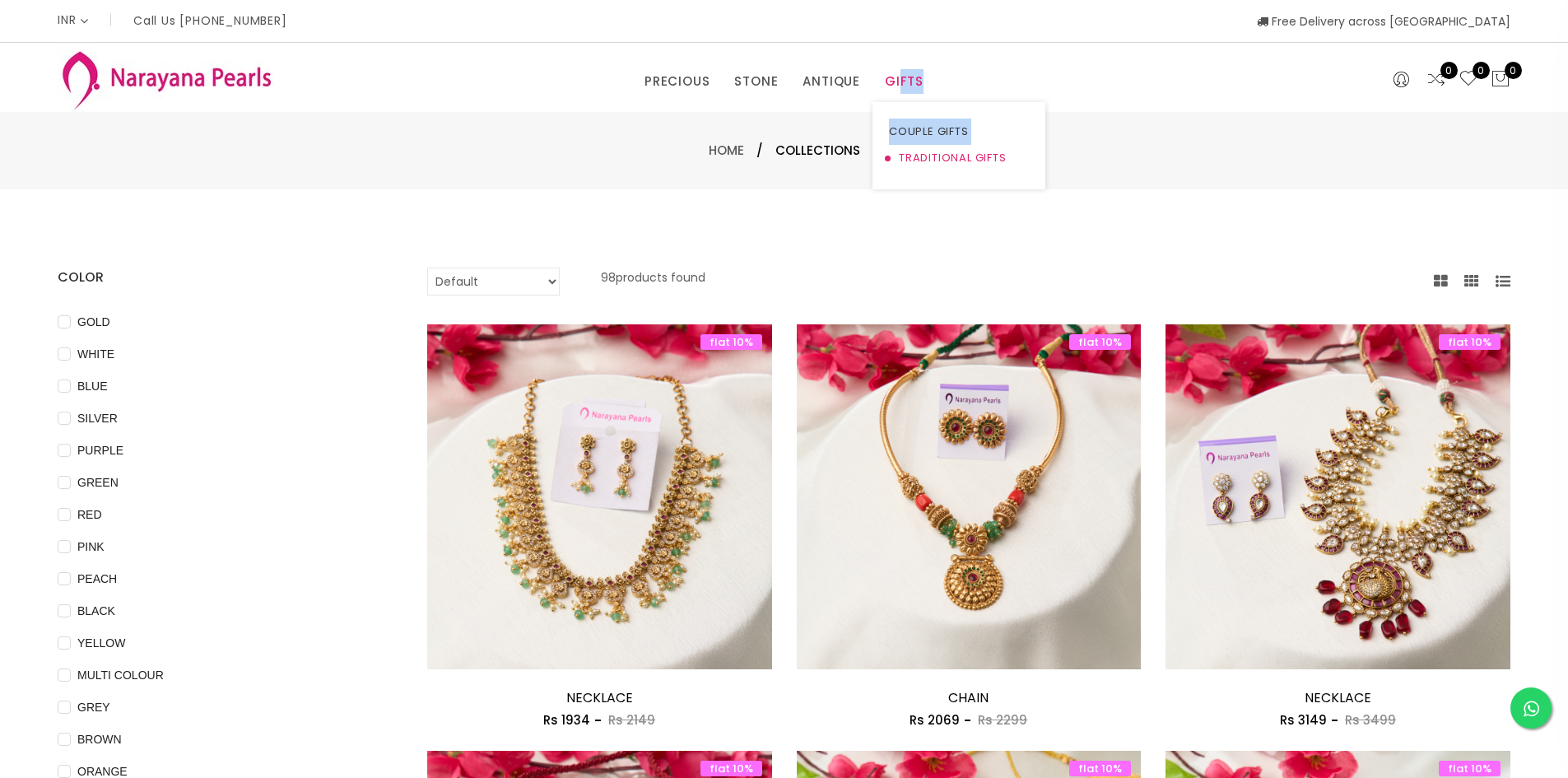
drag, startPoint x: 899, startPoint y: 80, endPoint x: 893, endPoint y: 166, distance: 86.2
click at [893, 94] on li "GIFTS COUPLE GIFTS TRADITIONAL GIFTS" at bounding box center [904, 81] width 63 height 24
click at [933, 131] on link "COUPLE GIFTS" at bounding box center [959, 131] width 140 height 26
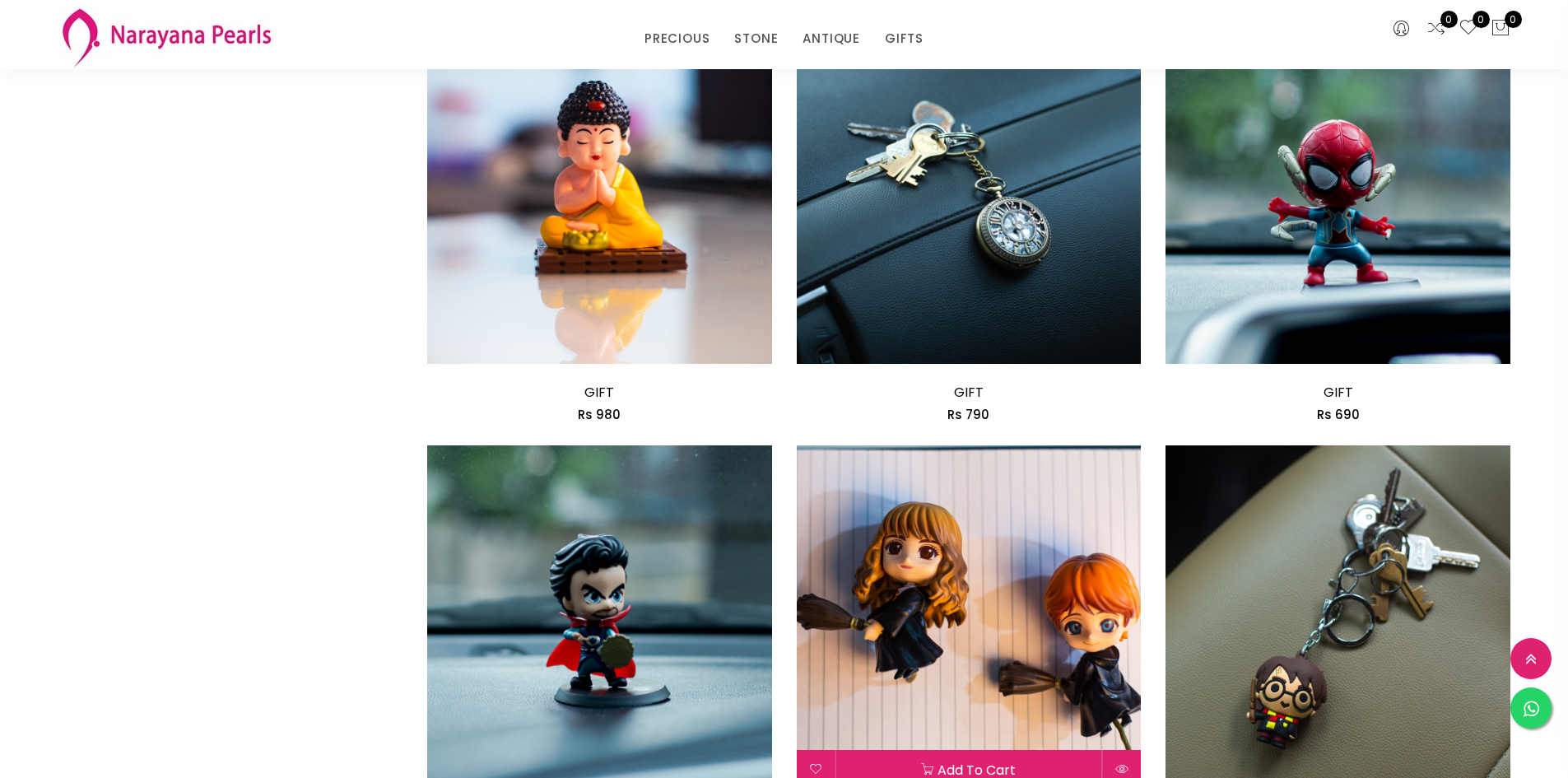
scroll to position [2635, 0]
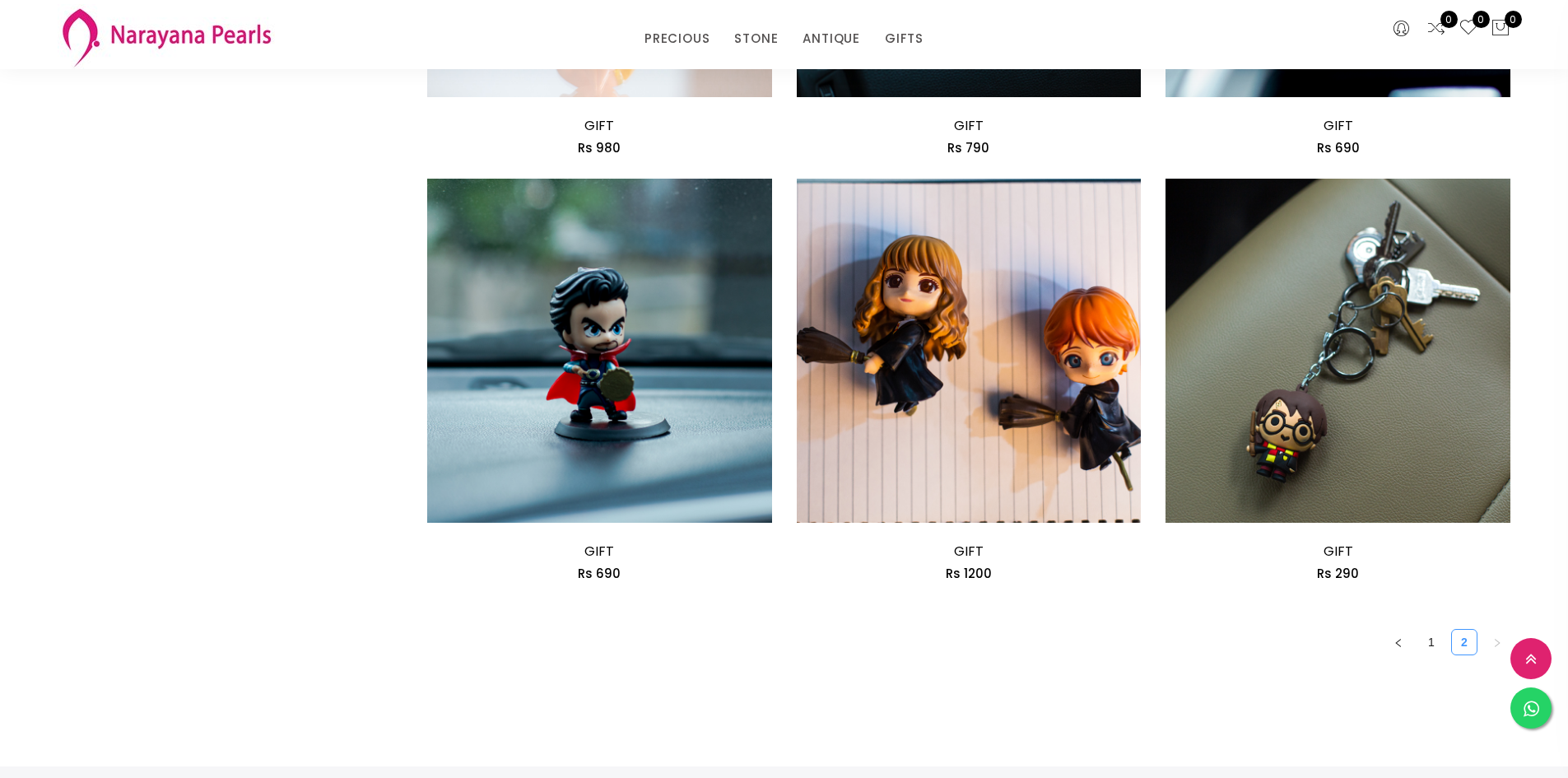
click at [1461, 641] on link "2" at bounding box center [1464, 642] width 24 height 24
click at [1432, 641] on link "1" at bounding box center [1430, 642] width 24 height 24
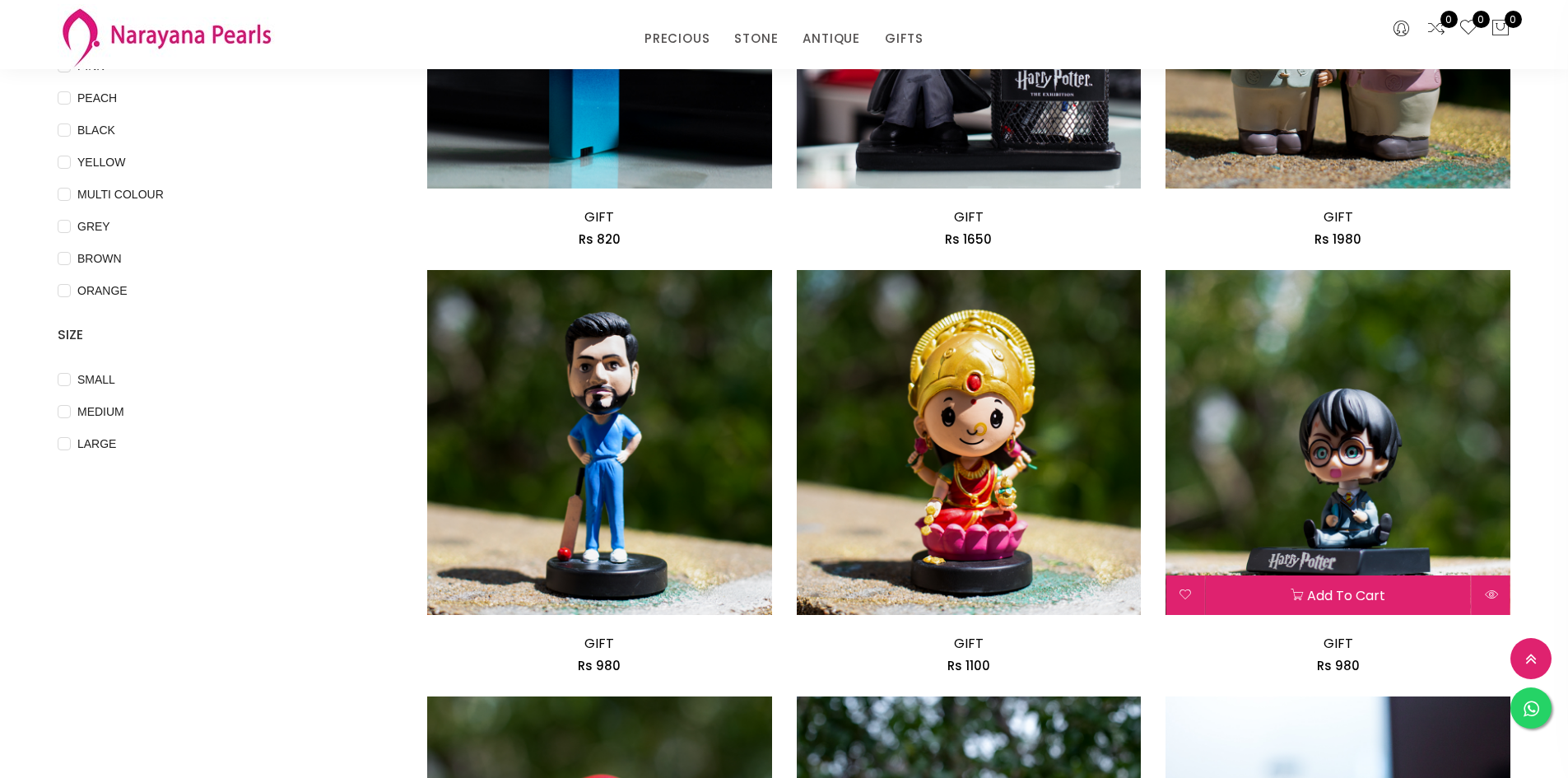
scroll to position [0, 0]
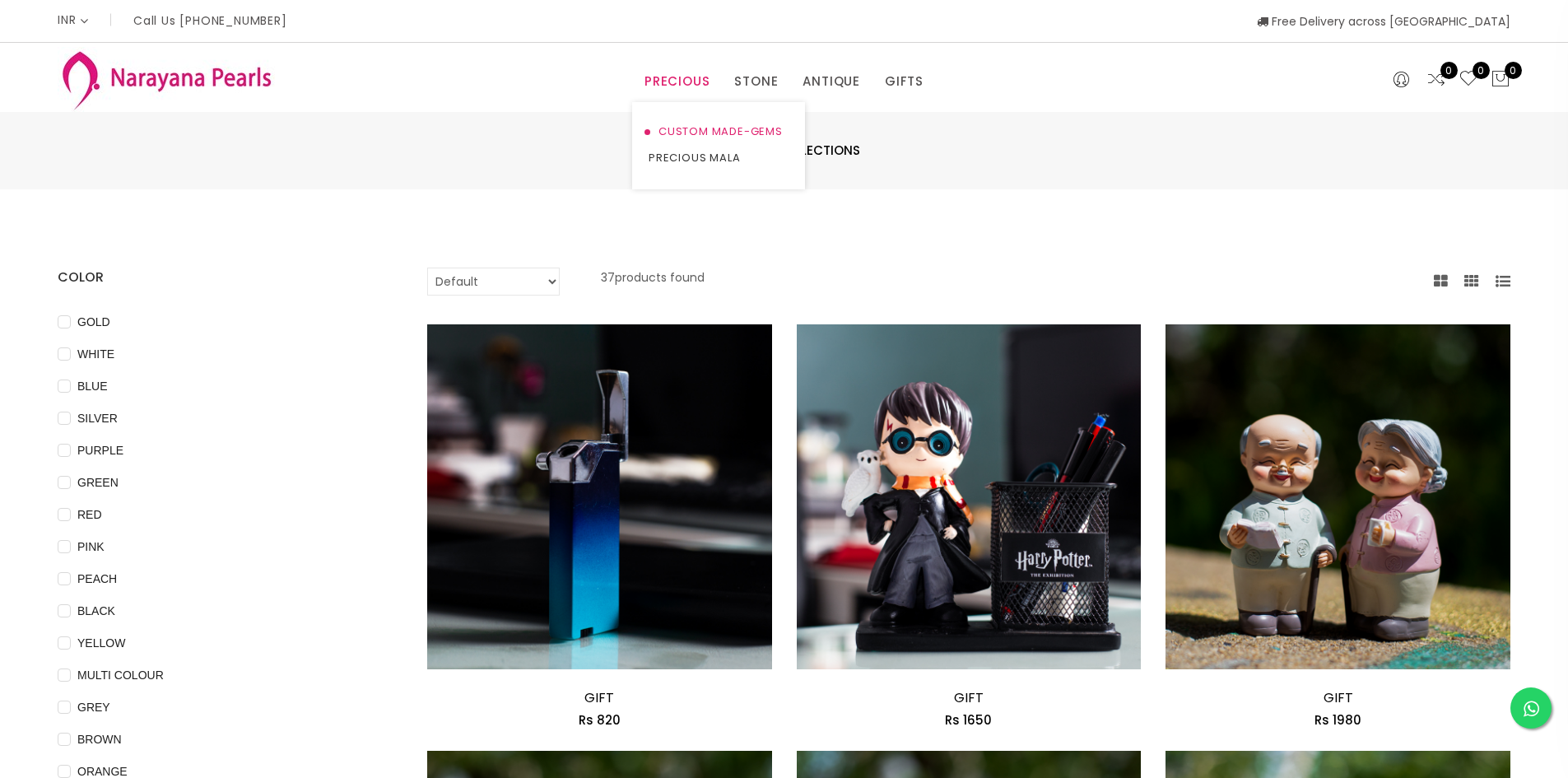
click at [693, 130] on link "CUSTOM MADE-GEMS" at bounding box center [718, 131] width 140 height 26
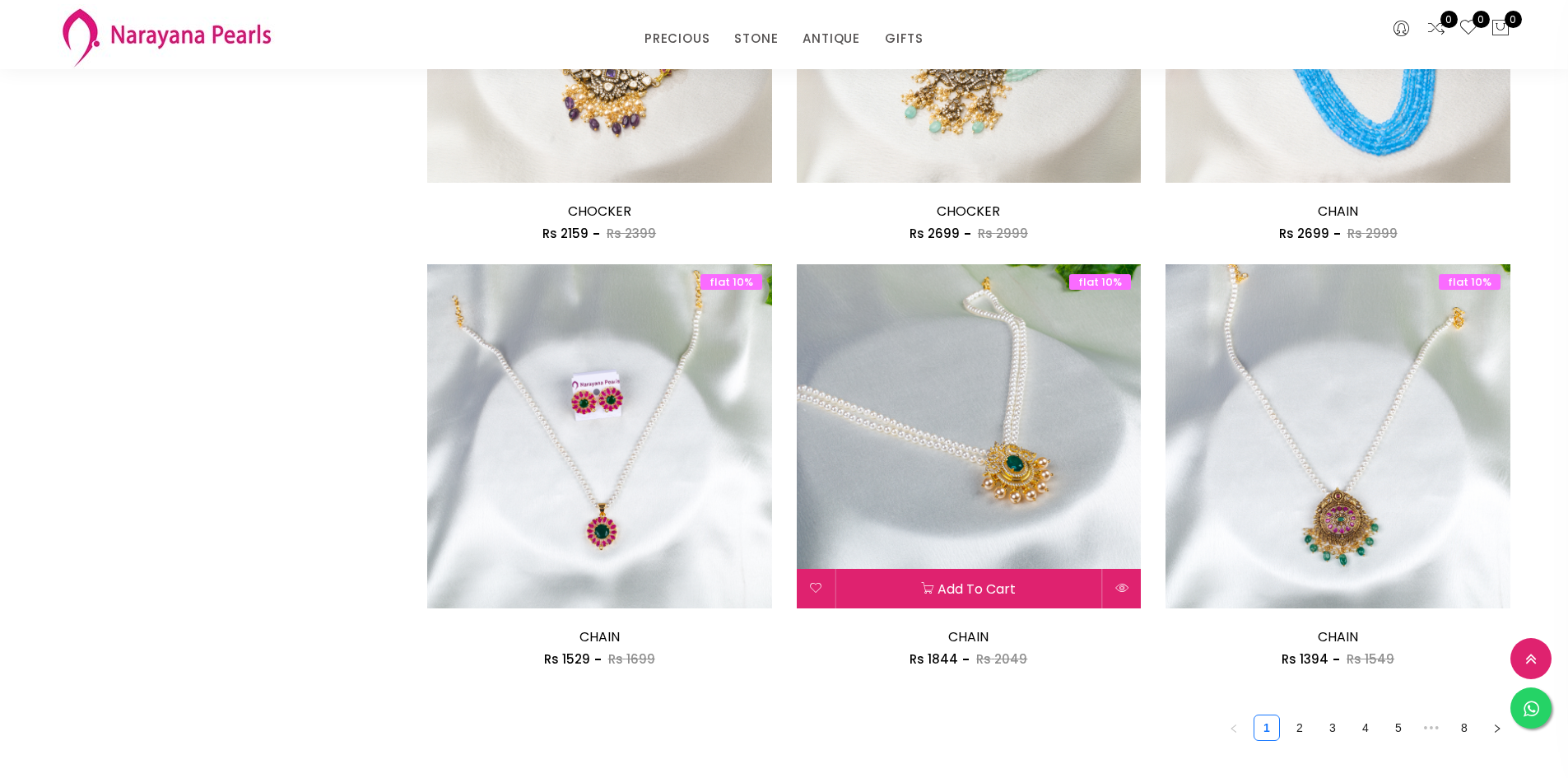
scroll to position [2552, 0]
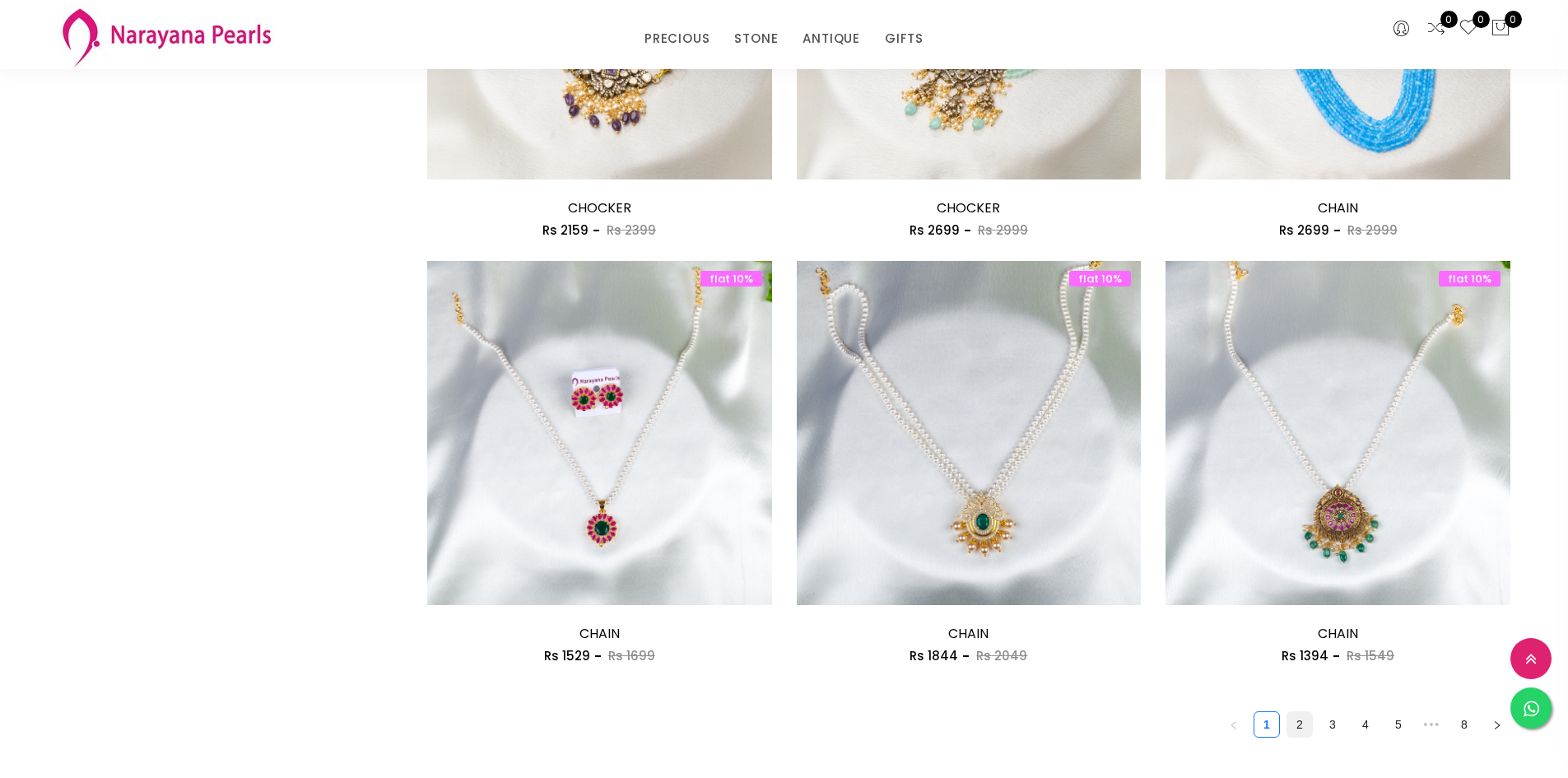
click at [1302, 725] on link "2" at bounding box center [1299, 724] width 24 height 24
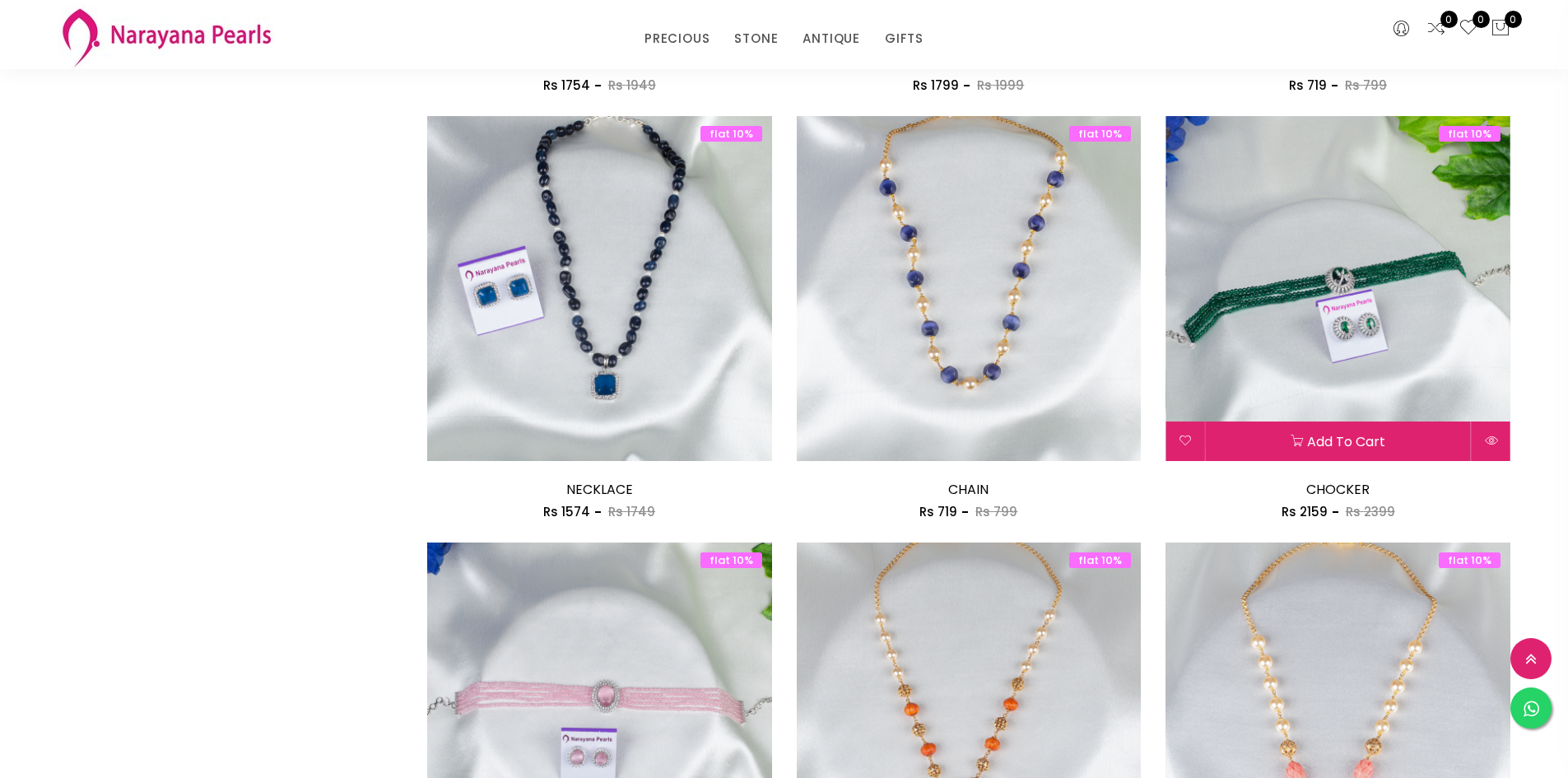
scroll to position [1894, 0]
